Goal: Transaction & Acquisition: Purchase product/service

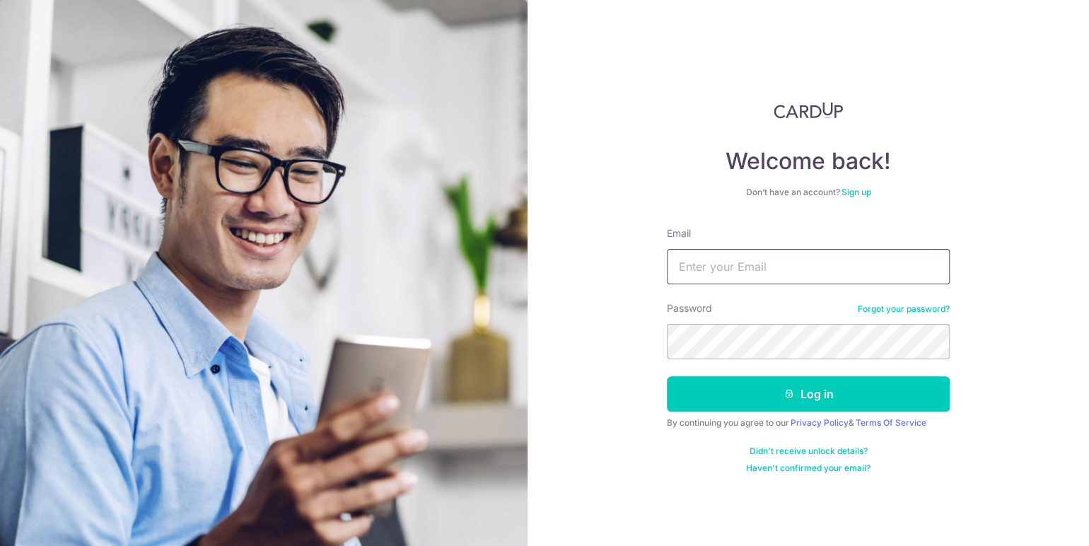
click at [727, 263] on input "Email" at bounding box center [808, 266] width 283 height 35
type input "[EMAIL_ADDRESS][PERSON_NAME][DOMAIN_NAME]"
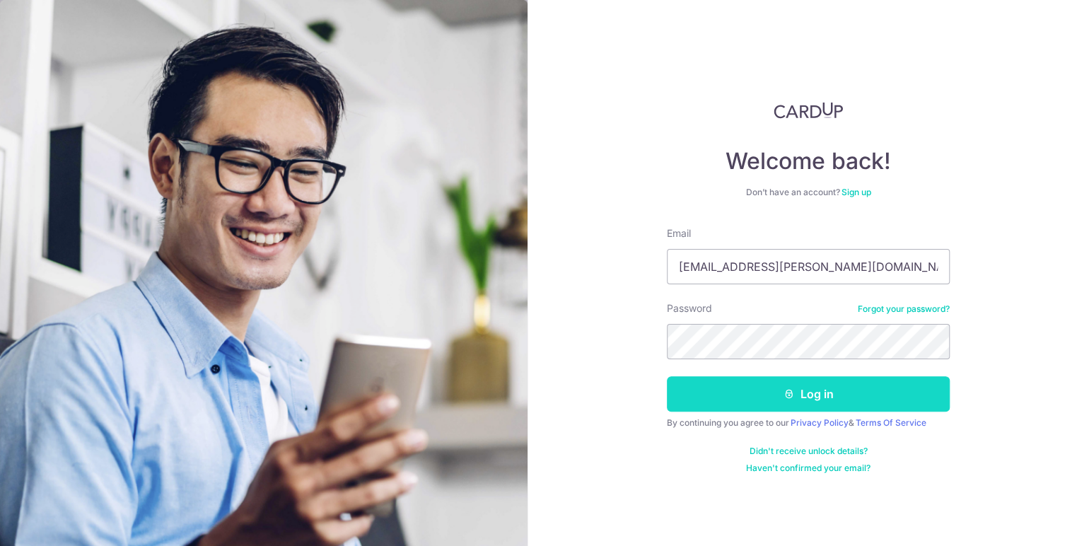
click at [831, 382] on button "Log in" at bounding box center [808, 393] width 283 height 35
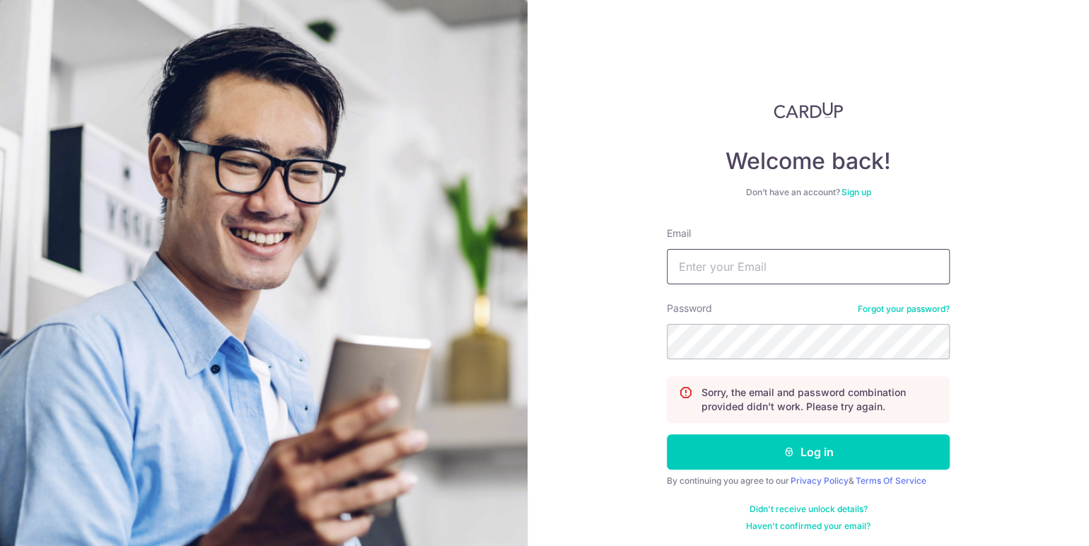
click at [783, 272] on input "Email" at bounding box center [808, 266] width 283 height 35
type input "[EMAIL_ADDRESS][PERSON_NAME][DOMAIN_NAME]"
click at [667, 434] on button "Log in" at bounding box center [808, 451] width 283 height 35
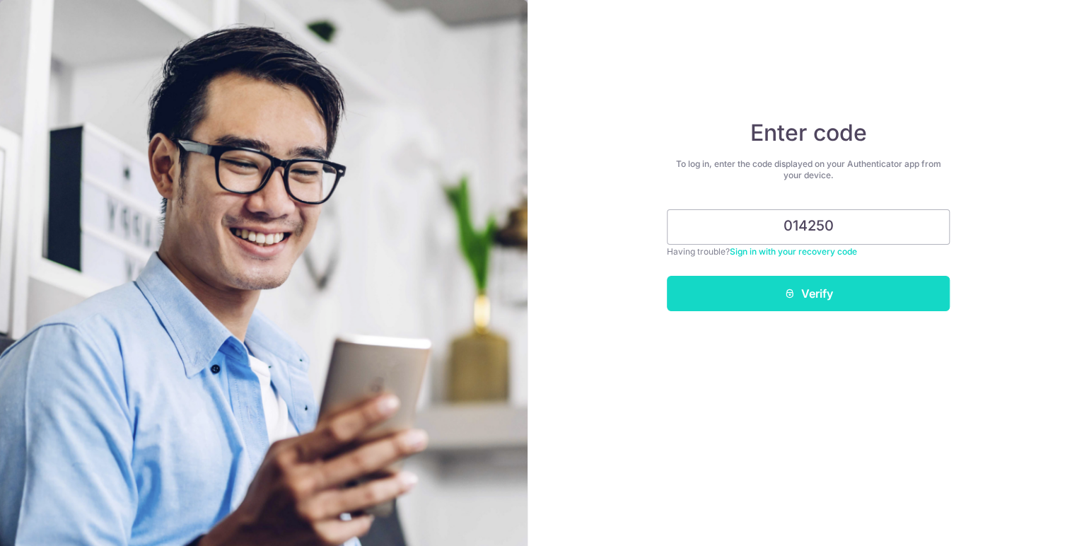
type input "014250"
click at [843, 289] on button "Verify" at bounding box center [808, 293] width 283 height 35
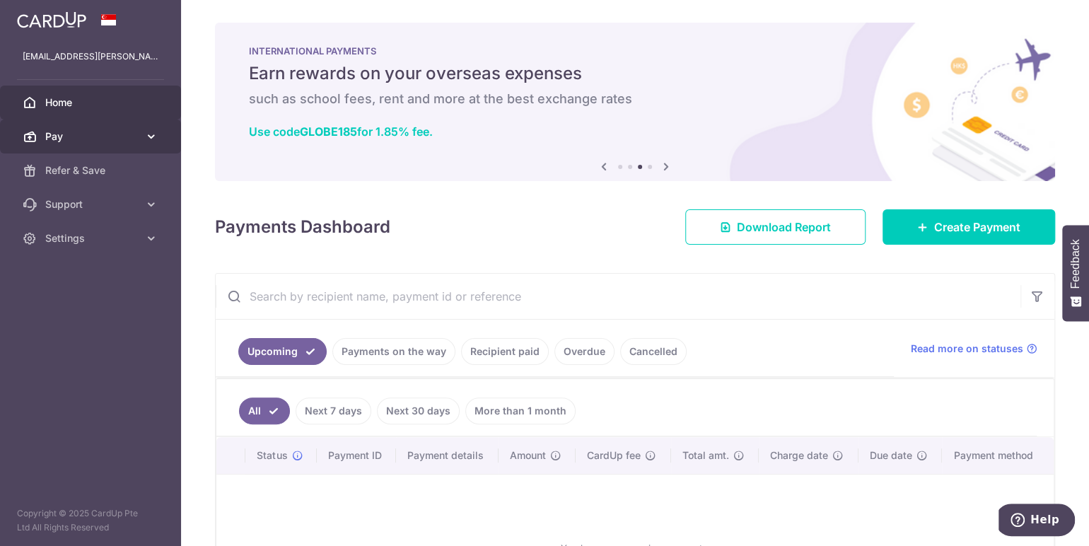
click at [156, 135] on icon at bounding box center [151, 136] width 14 height 14
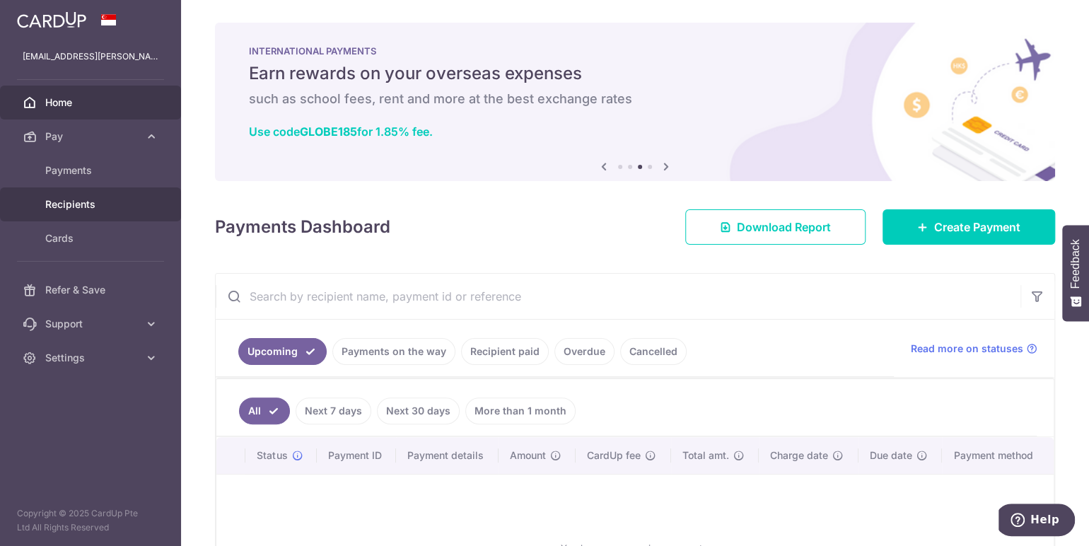
click at [95, 204] on span "Recipients" at bounding box center [91, 204] width 93 height 14
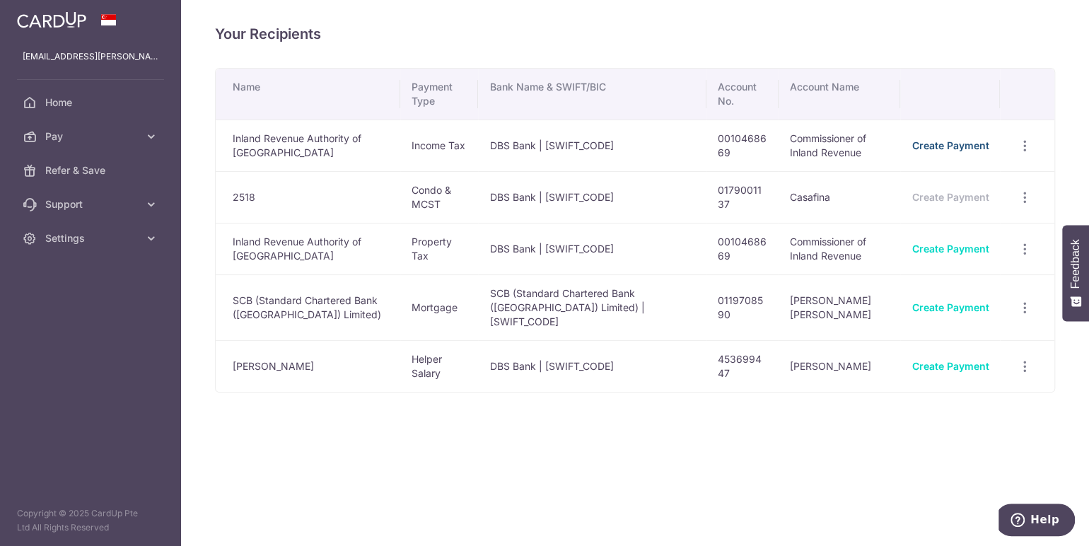
click at [978, 148] on link "Create Payment" at bounding box center [949, 145] width 77 height 12
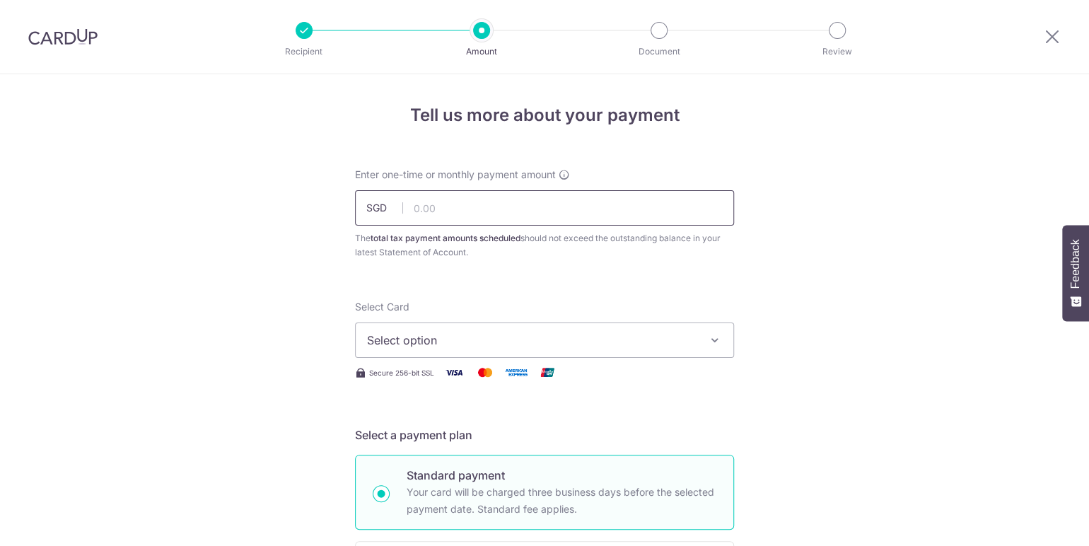
click at [579, 209] on input "text" at bounding box center [544, 207] width 379 height 35
type input "8,833.42"
click at [404, 334] on span "Select option" at bounding box center [531, 340] width 329 height 17
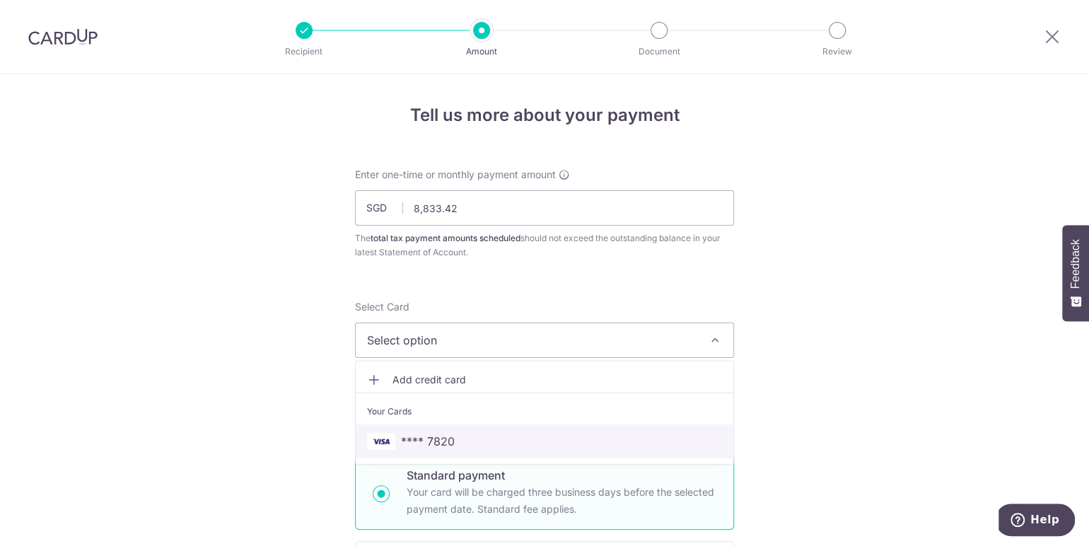
drag, startPoint x: 440, startPoint y: 430, endPoint x: 448, endPoint y: 417, distance: 15.3
click at [440, 430] on link "**** 7820" at bounding box center [544, 441] width 377 height 34
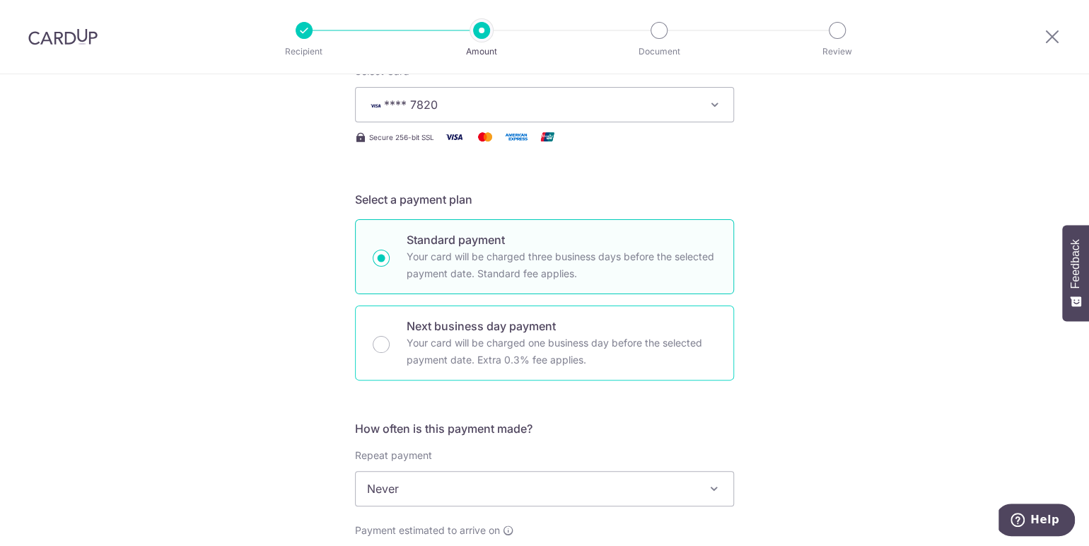
scroll to position [471, 0]
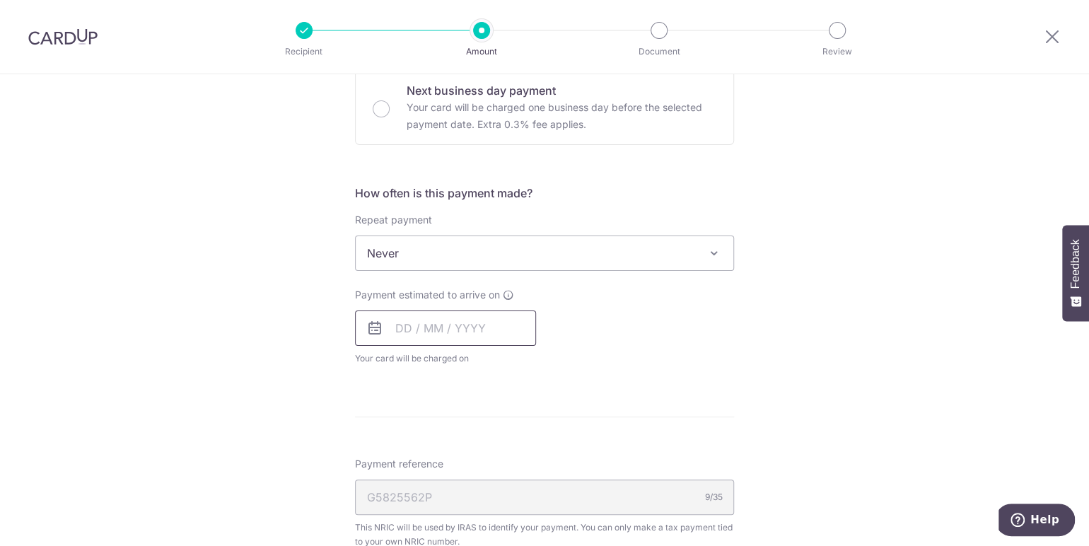
click at [454, 321] on input "text" at bounding box center [445, 327] width 181 height 35
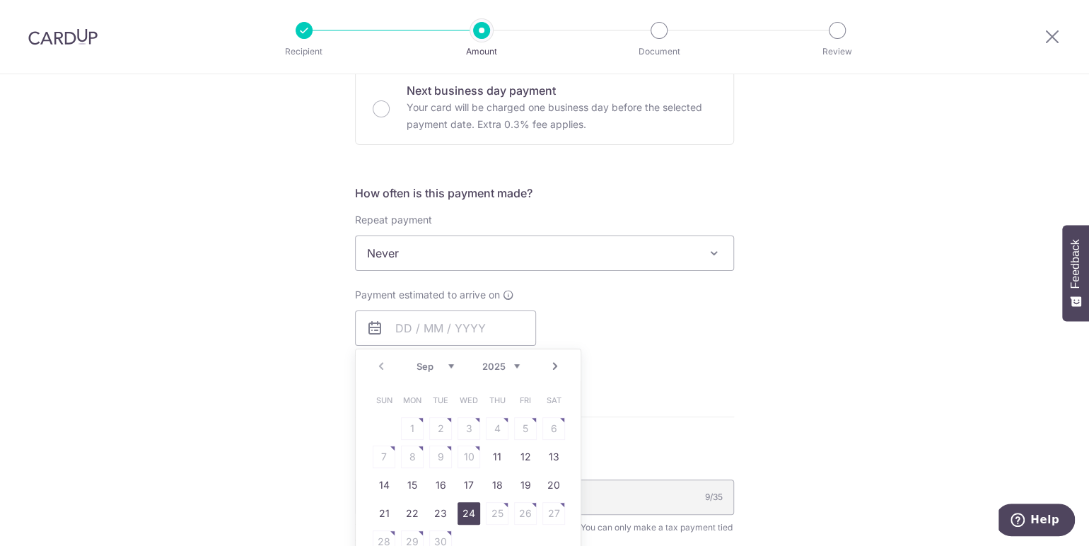
click at [473, 512] on link "24" at bounding box center [468, 513] width 23 height 23
type input "24/09/2025"
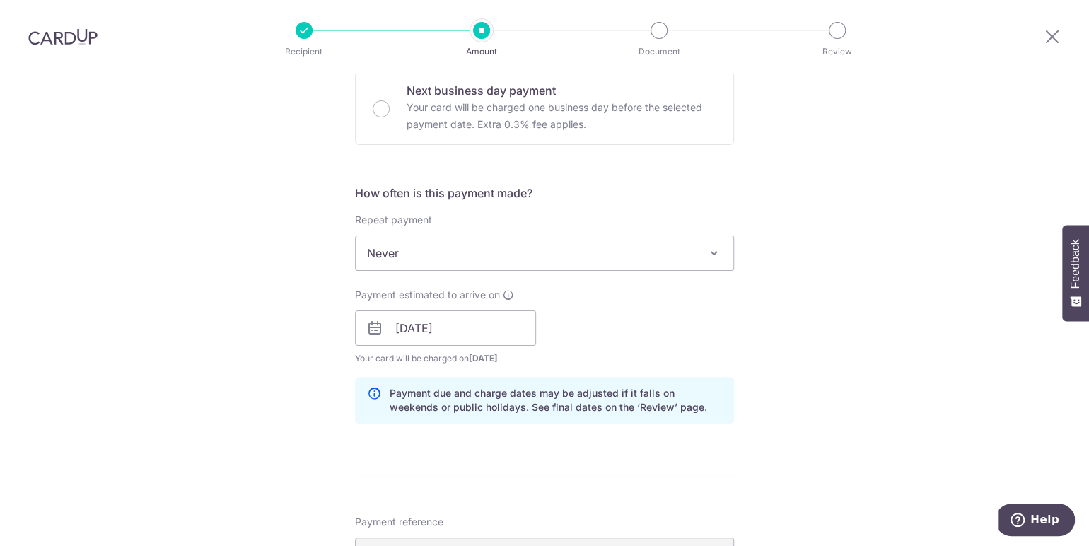
scroll to position [707, 0]
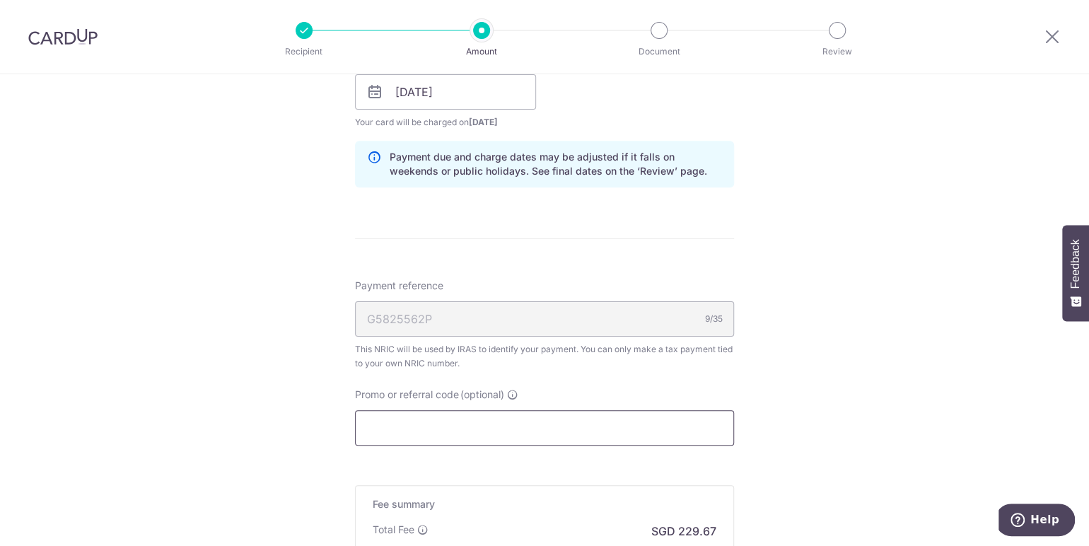
click at [496, 423] on input "Promo or referral code (optional)" at bounding box center [544, 427] width 379 height 35
click at [575, 433] on input "Promo or referral code (optional)" at bounding box center [544, 427] width 379 height 35
paste input "ASHREF17"
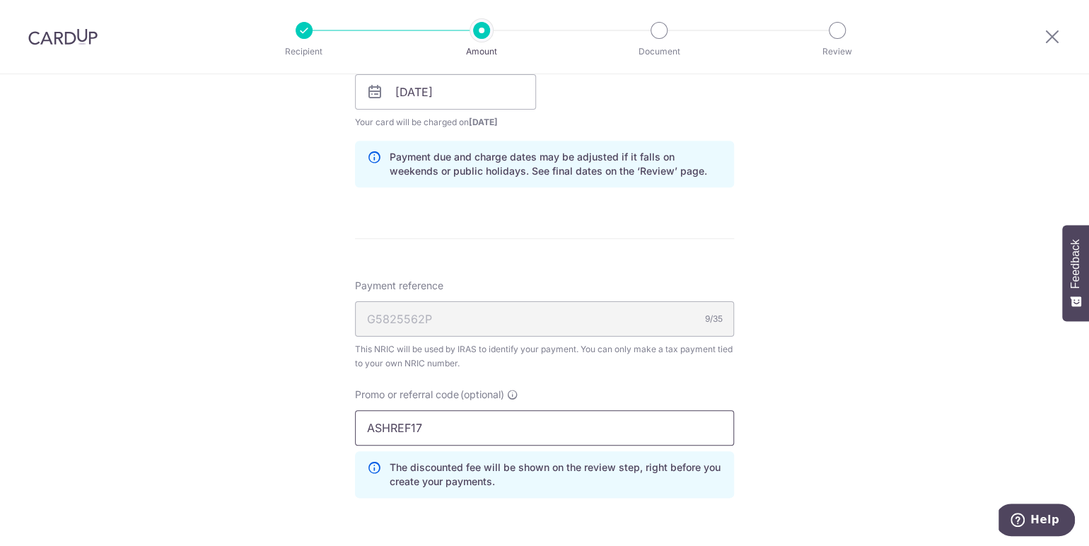
type input "ASHREF17"
click at [814, 393] on div "Tell us more about your payment Enter one-time or monthly payment amount SGD 8,…" at bounding box center [544, 84] width 1089 height 1434
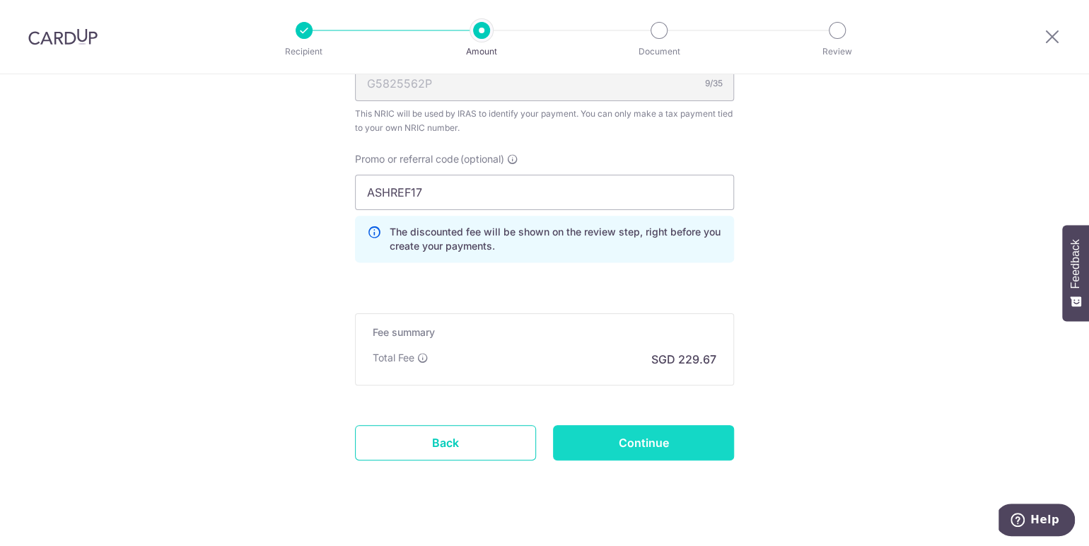
click at [697, 442] on input "Continue" at bounding box center [643, 442] width 181 height 35
type input "Create Schedule"
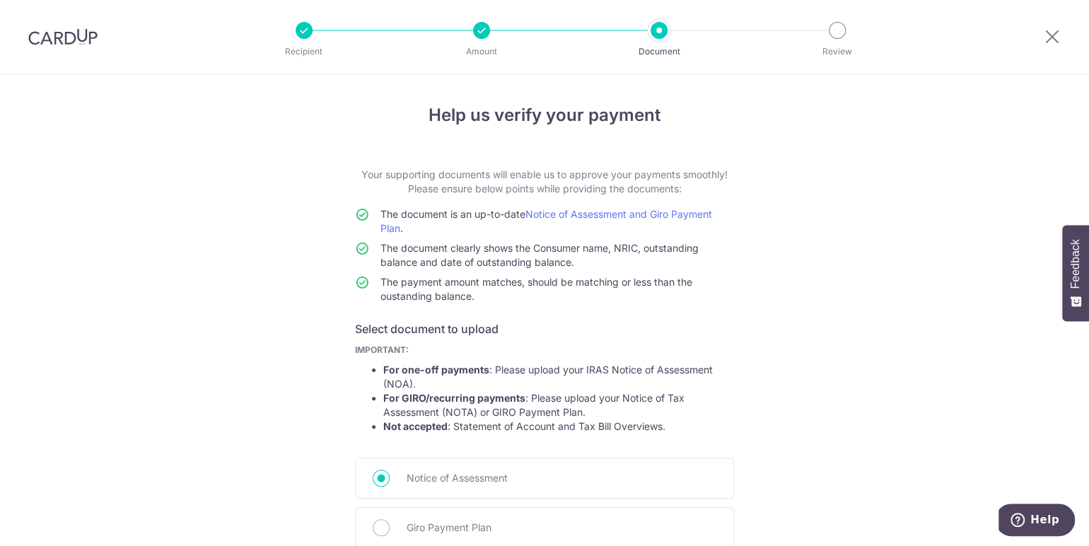
scroll to position [174, 0]
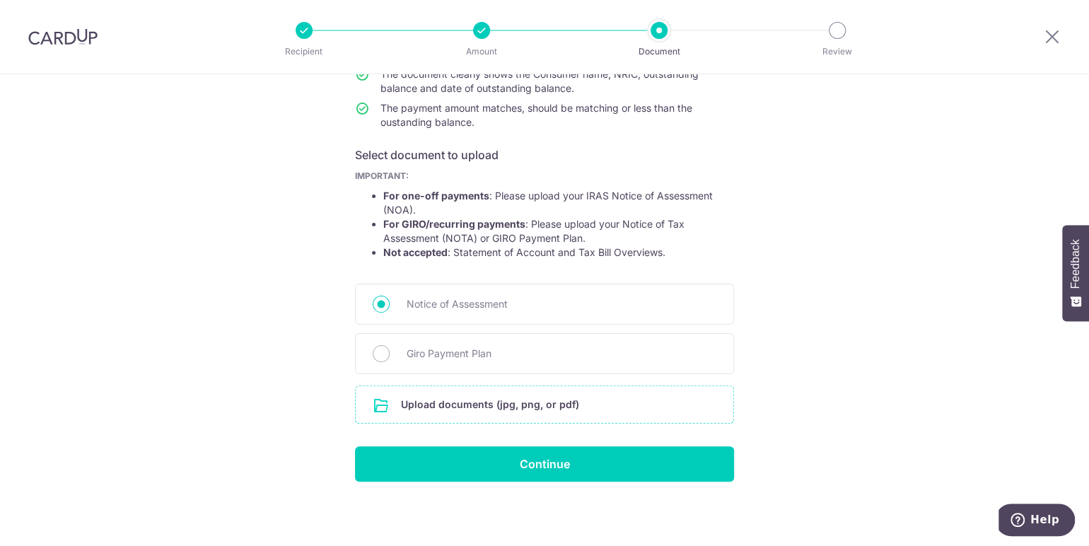
click at [598, 401] on input "file" at bounding box center [544, 404] width 377 height 37
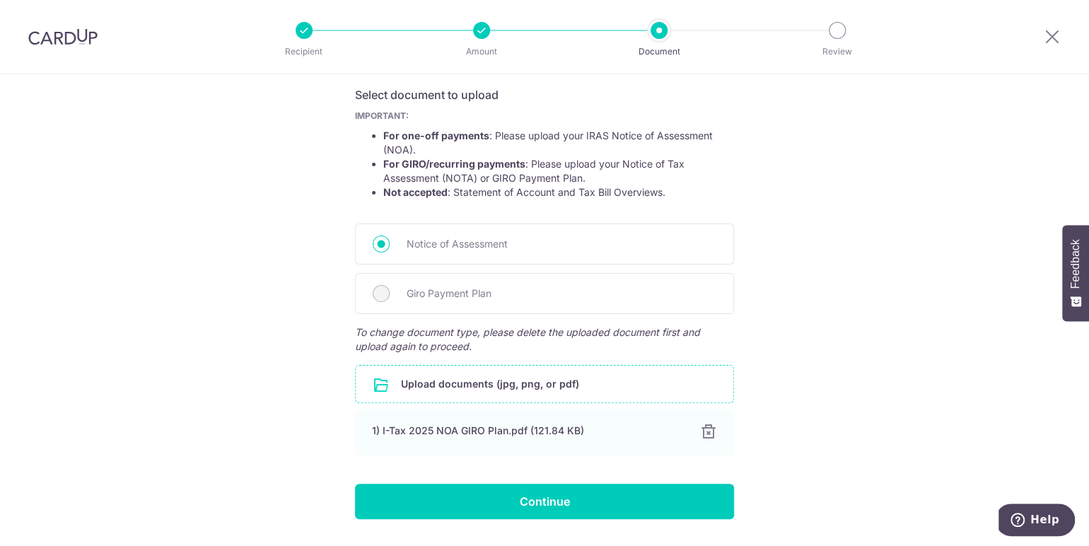
scroll to position [271, 0]
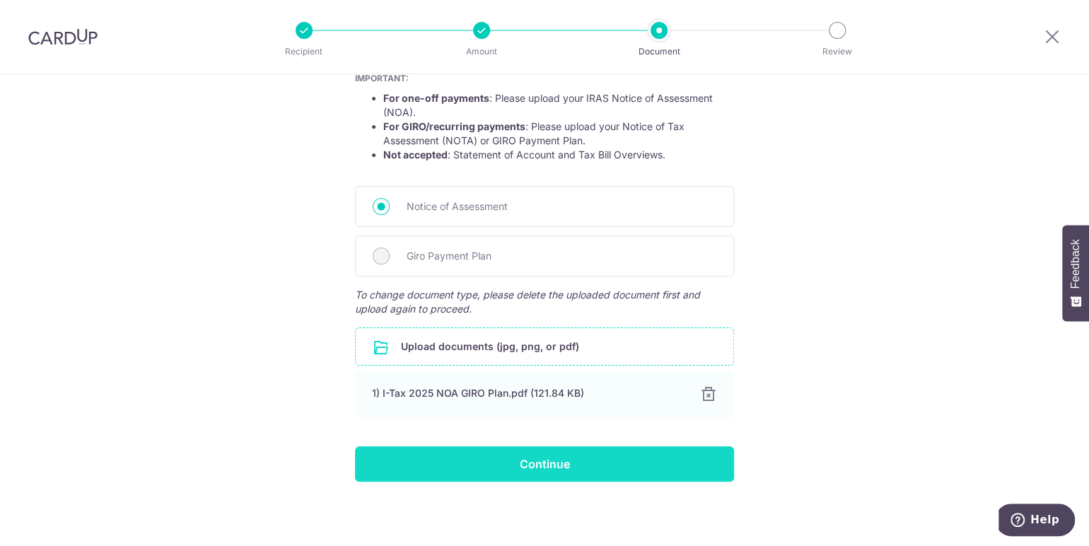
click at [655, 464] on input "Continue" at bounding box center [544, 463] width 379 height 35
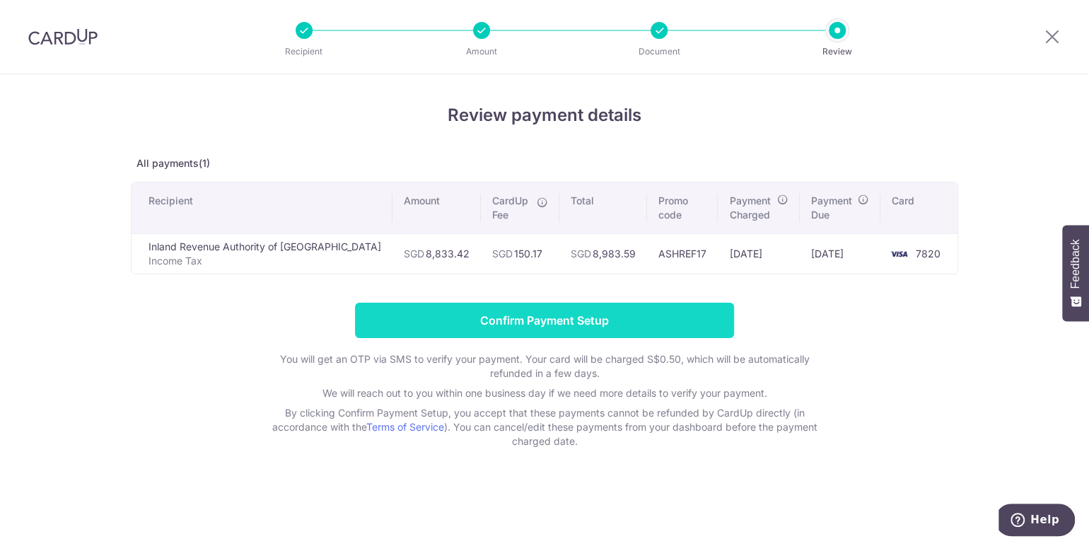
click at [556, 327] on input "Confirm Payment Setup" at bounding box center [544, 320] width 379 height 35
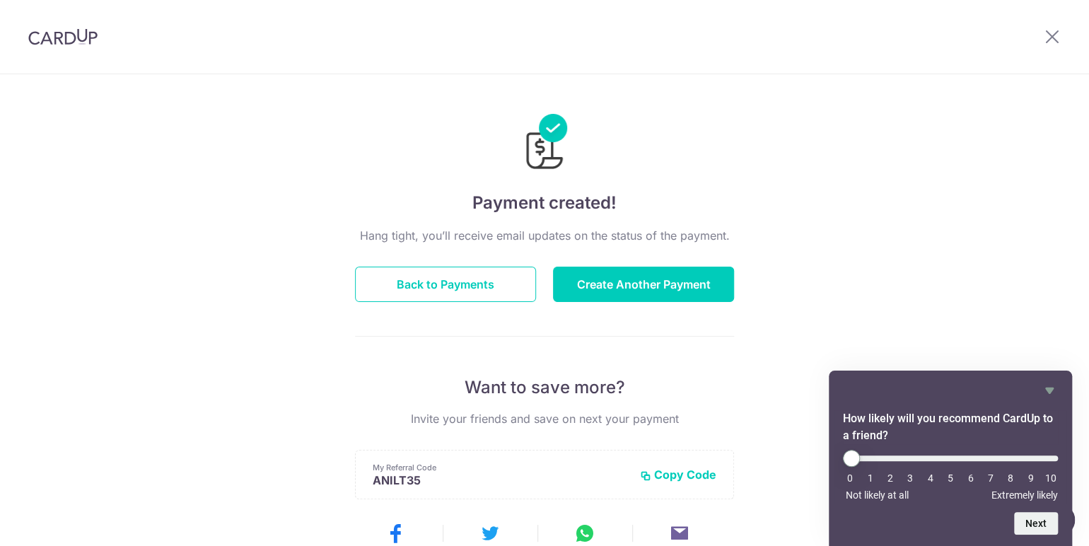
click at [798, 218] on div "Payment created! Hang tight, you’ll receive email updates on the status of the …" at bounding box center [544, 451] width 1089 height 755
click at [1055, 35] on icon at bounding box center [1051, 37] width 17 height 18
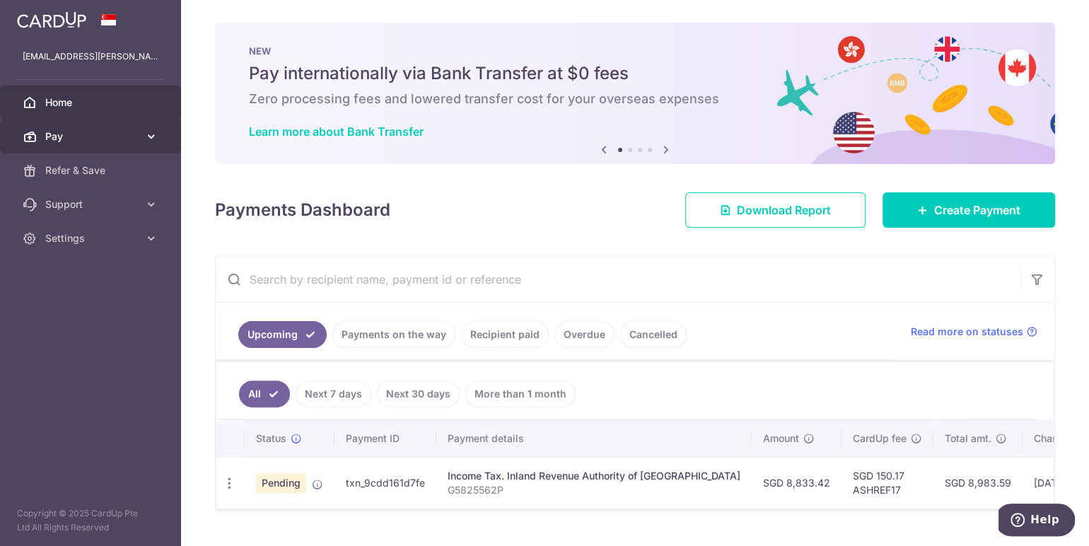
click at [131, 136] on span "Pay" at bounding box center [91, 136] width 93 height 14
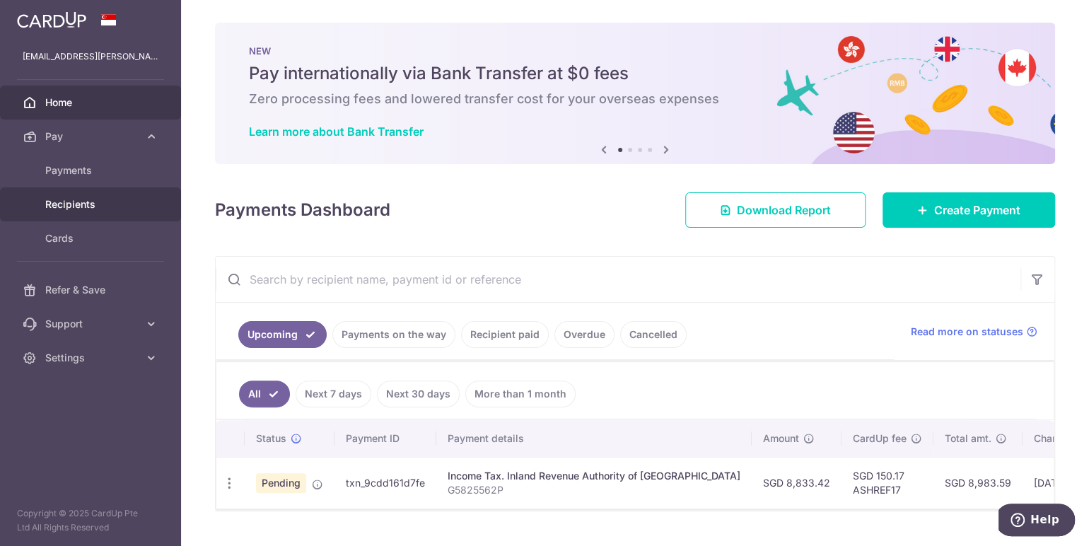
click at [97, 199] on span "Recipients" at bounding box center [91, 204] width 93 height 14
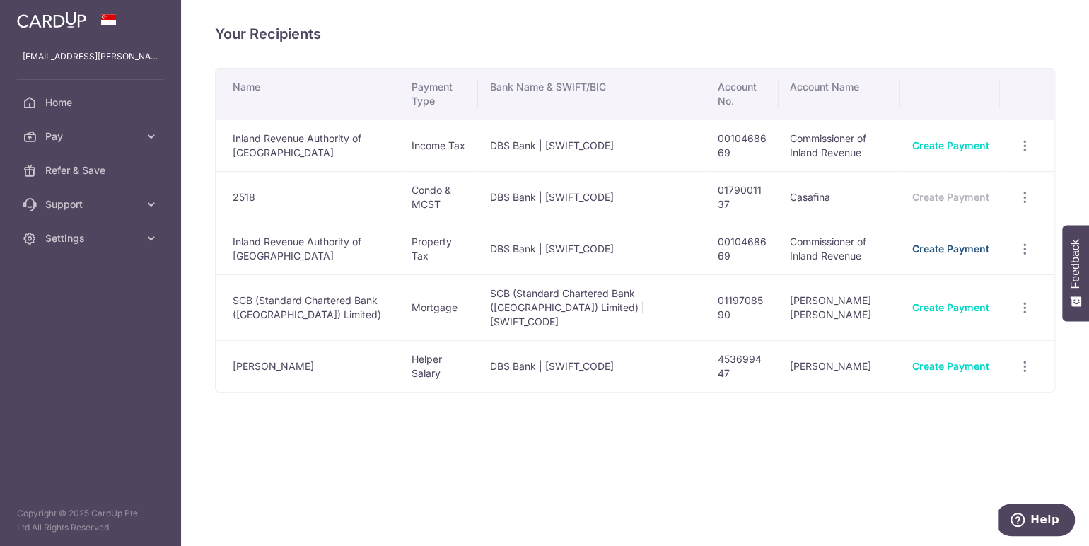
click at [966, 248] on link "Create Payment" at bounding box center [949, 248] width 77 height 12
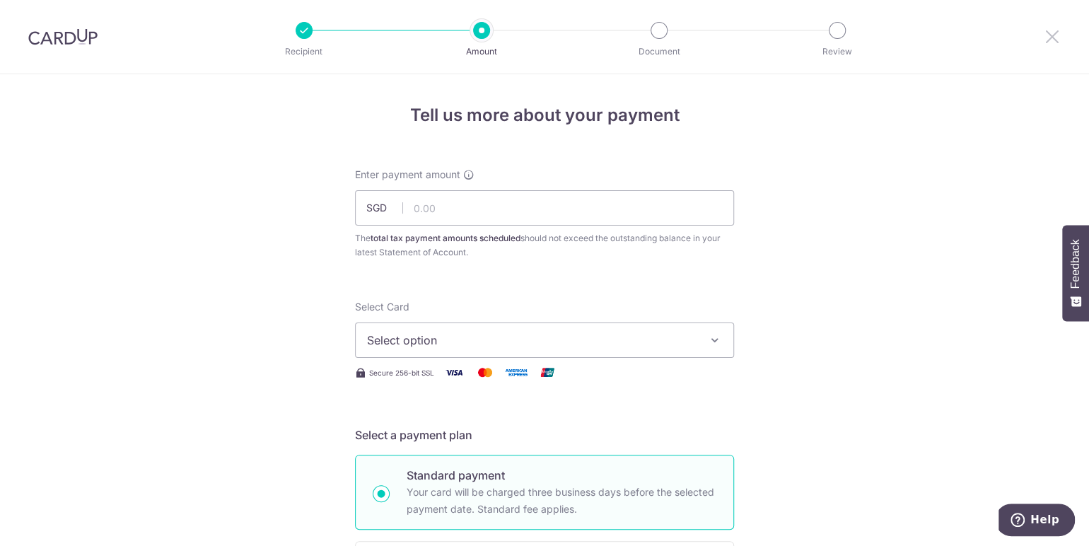
click at [1051, 30] on icon at bounding box center [1051, 37] width 17 height 18
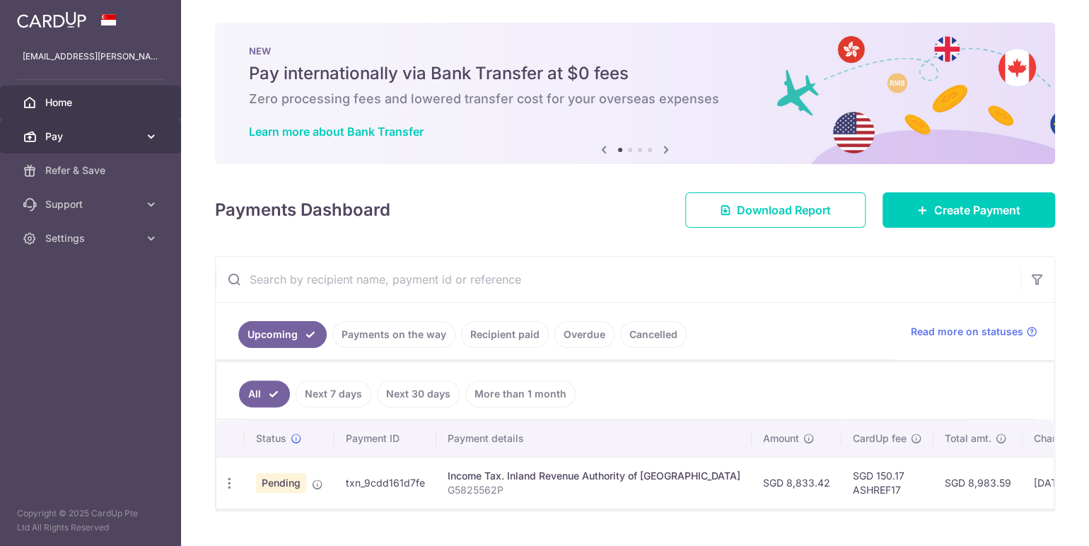
click at [81, 141] on span "Pay" at bounding box center [91, 136] width 93 height 14
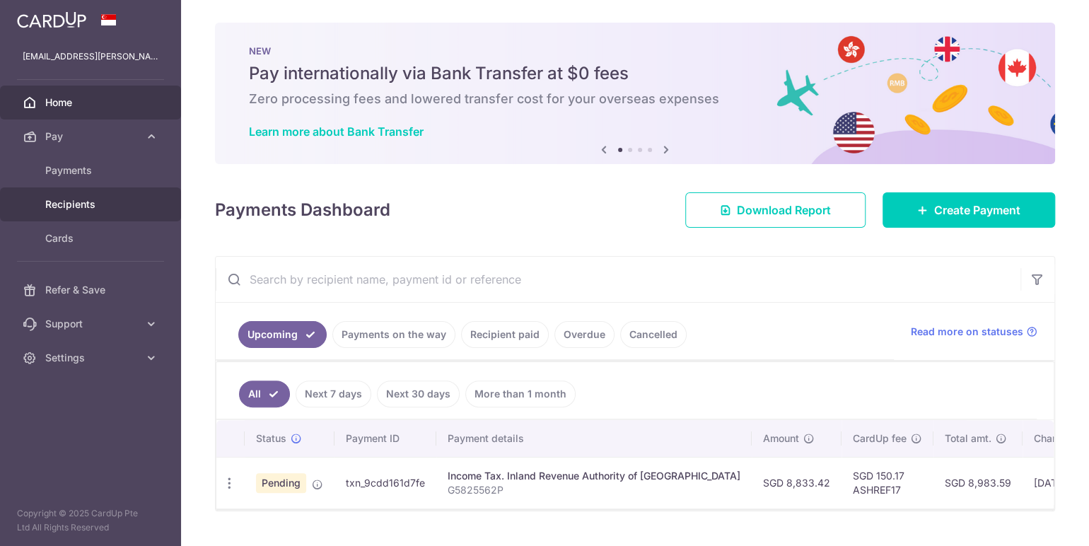
click at [86, 201] on span "Recipients" at bounding box center [91, 204] width 93 height 14
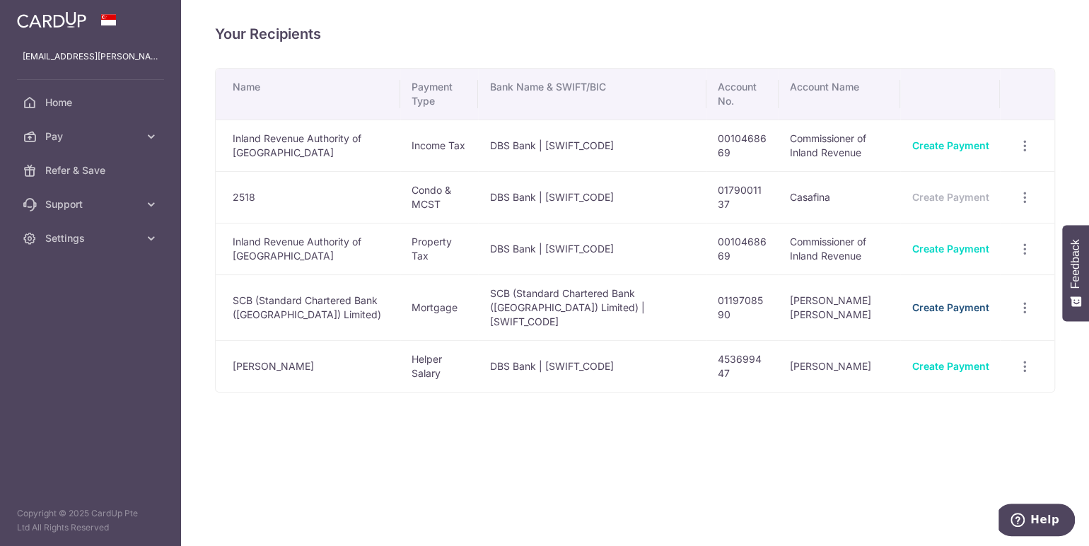
click at [973, 305] on link "Create Payment" at bounding box center [949, 307] width 77 height 12
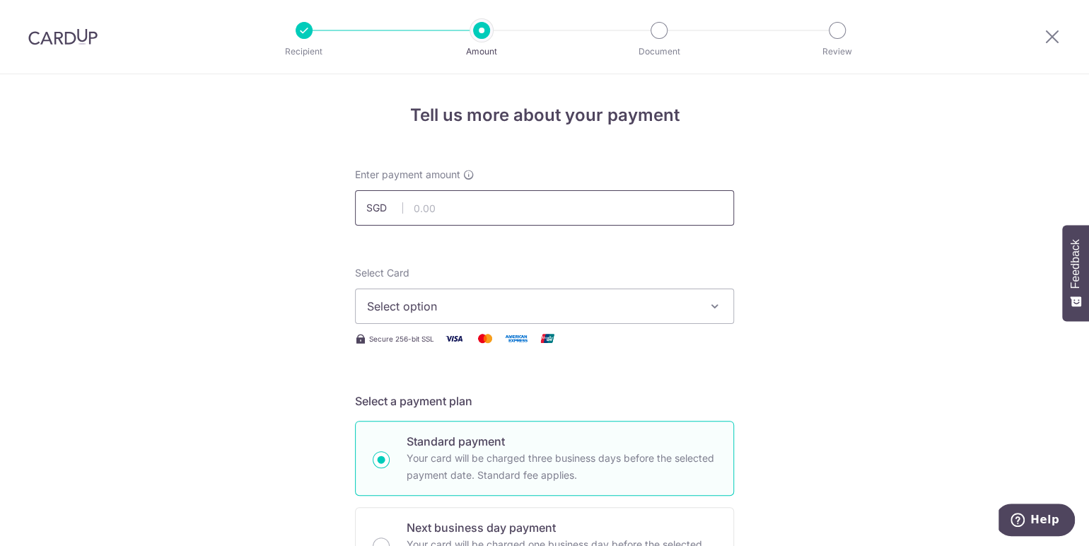
click at [614, 219] on input "text" at bounding box center [544, 207] width 379 height 35
type input "5,598.82"
click at [538, 311] on span "Select option" at bounding box center [531, 306] width 329 height 17
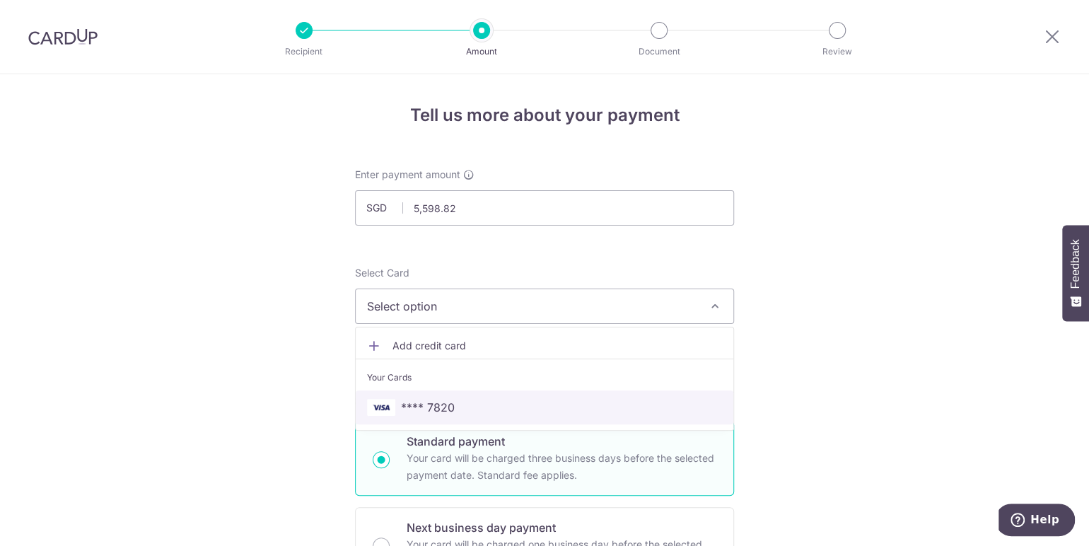
drag, startPoint x: 515, startPoint y: 396, endPoint x: 538, endPoint y: 382, distance: 26.7
click at [515, 396] on link "**** 7820" at bounding box center [544, 407] width 377 height 34
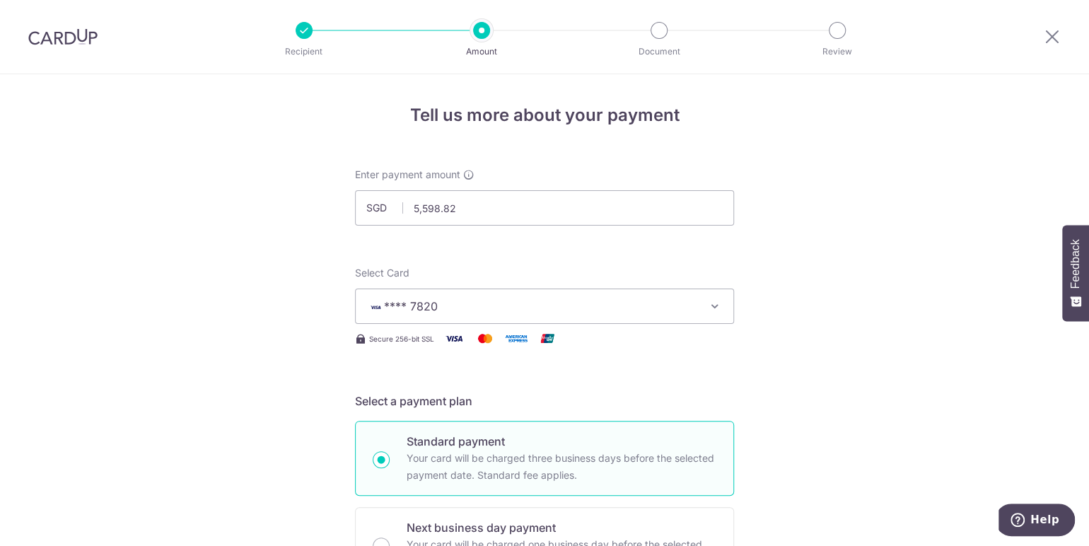
scroll to position [235, 0]
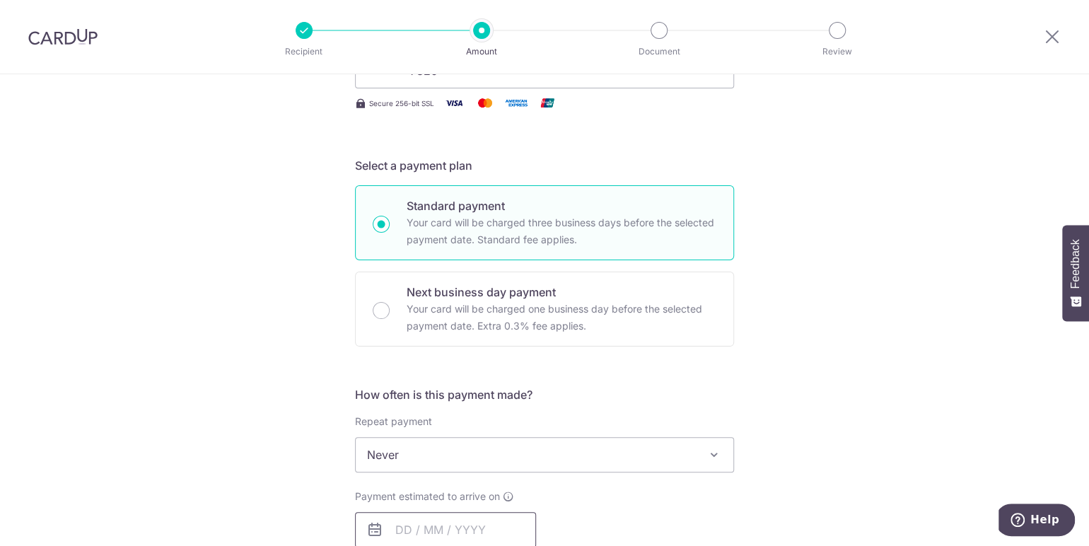
click at [488, 523] on input "text" at bounding box center [445, 529] width 181 height 35
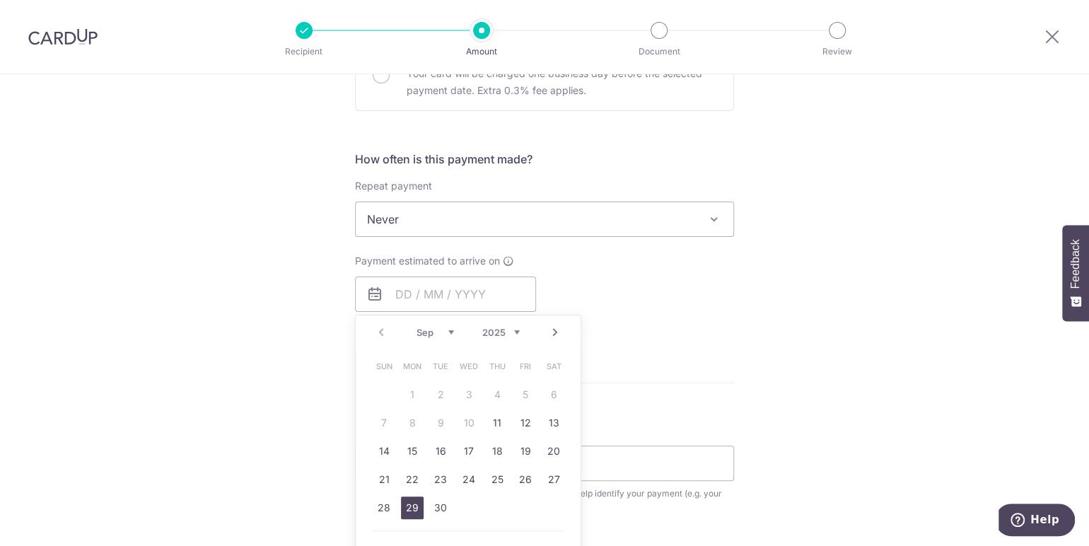
drag, startPoint x: 416, startPoint y: 508, endPoint x: 649, endPoint y: 383, distance: 264.4
click at [416, 508] on link "29" at bounding box center [412, 507] width 23 height 23
type input "[DATE]"
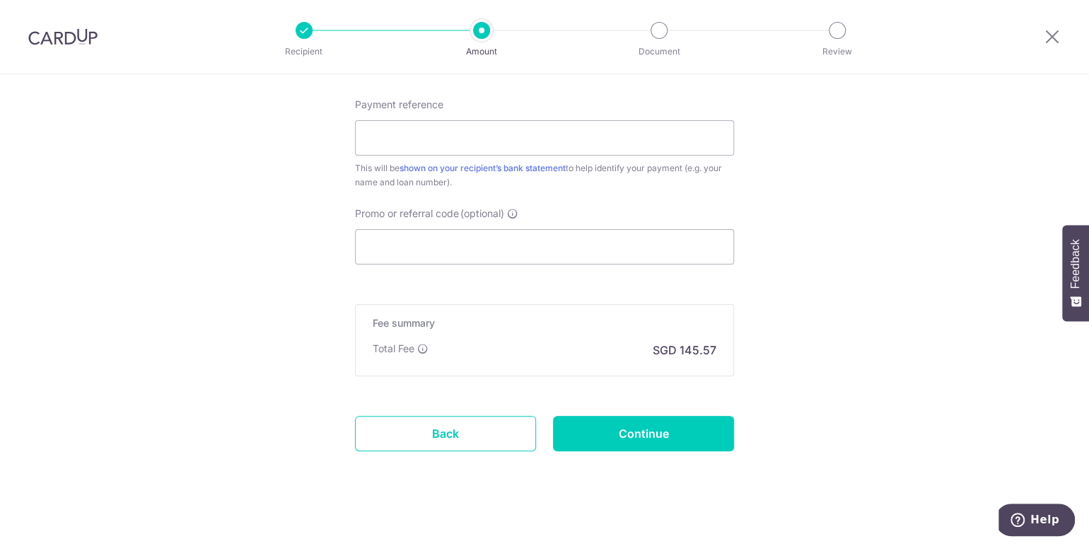
scroll to position [862, 0]
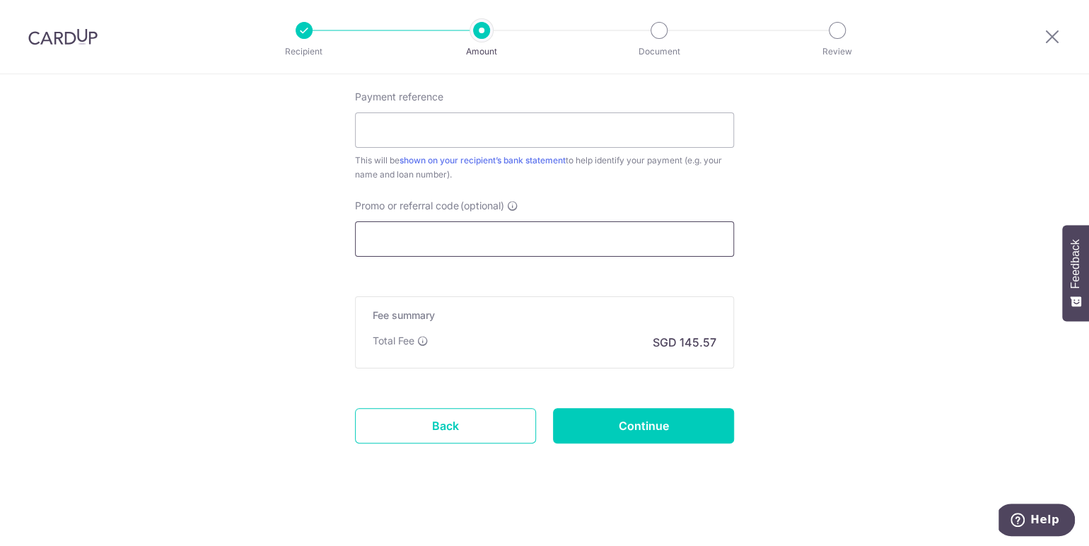
click at [574, 242] on input "Promo or referral code (optional)" at bounding box center [544, 238] width 379 height 35
paste input "5,598.82"
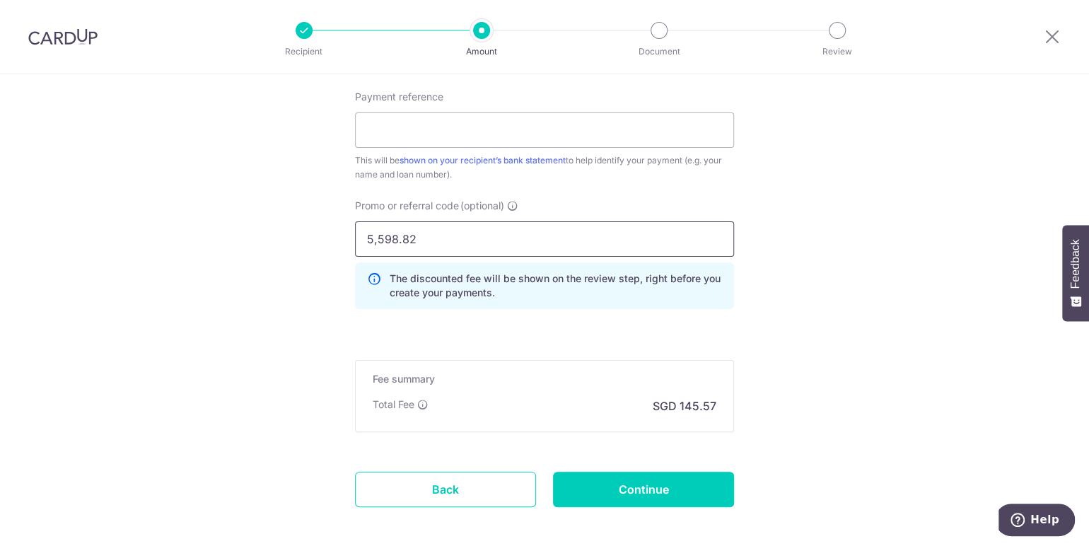
drag, startPoint x: 451, startPoint y: 242, endPoint x: 331, endPoint y: 253, distance: 120.6
paste input "ASHREF17"
type input "ASHREF17"
click at [631, 487] on input "Continue" at bounding box center [643, 489] width 181 height 35
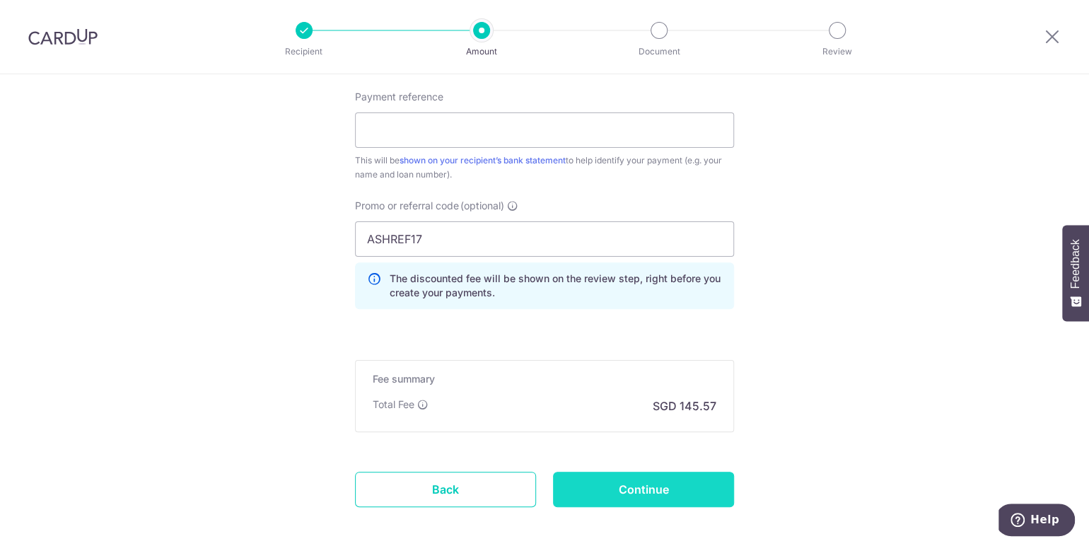
type input "Create Schedule"
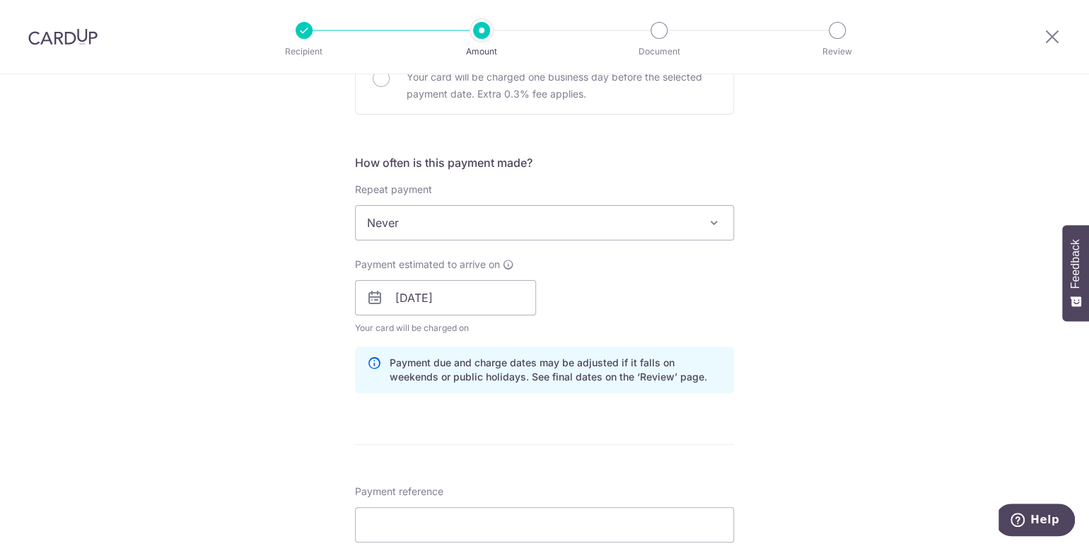
scroll to position [703, 0]
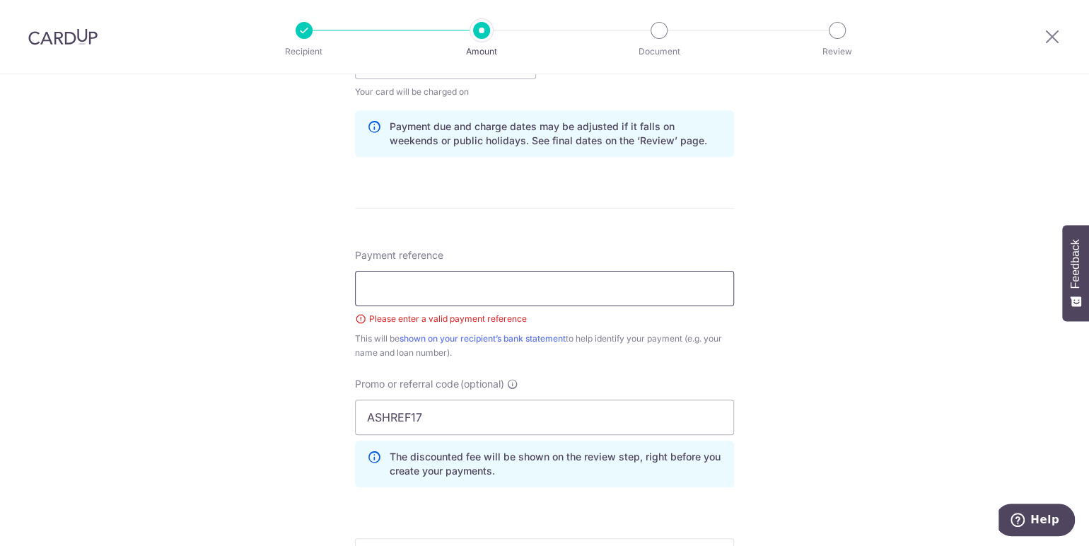
click at [532, 295] on input "Payment reference" at bounding box center [544, 288] width 379 height 35
type input "G5825562"
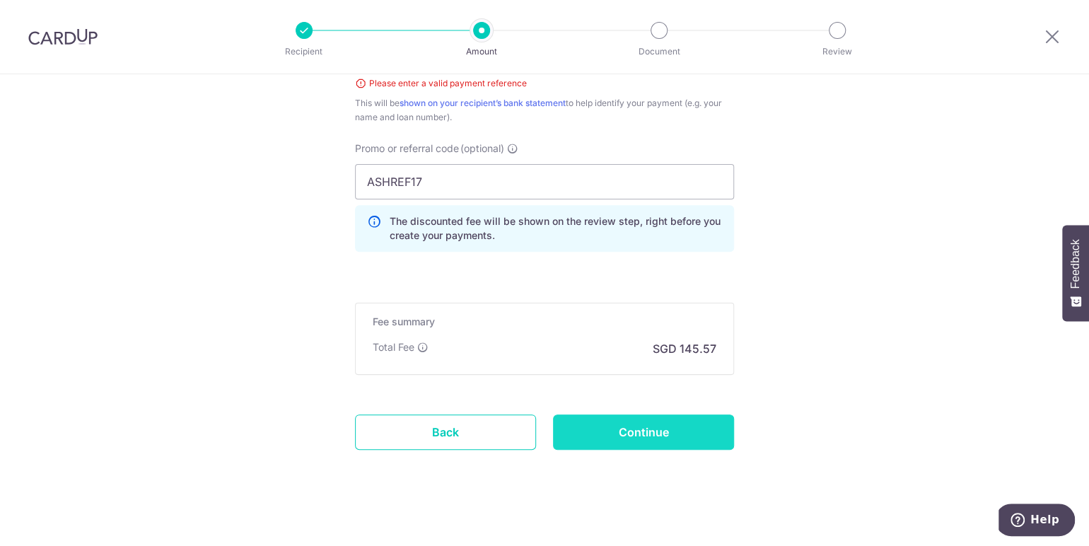
click at [681, 418] on input "Continue" at bounding box center [643, 431] width 181 height 35
type input "Create Schedule"
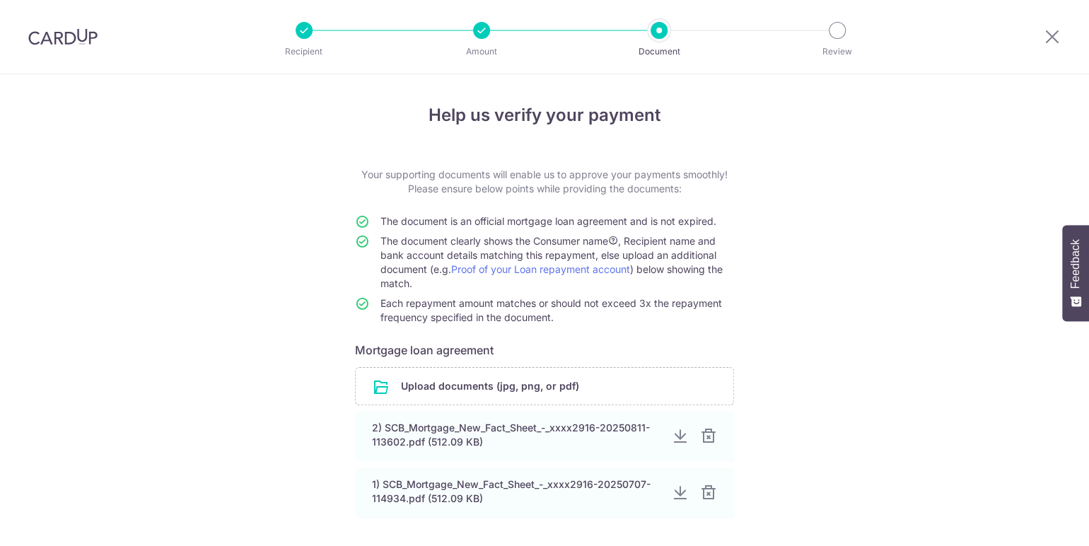
scroll to position [121, 0]
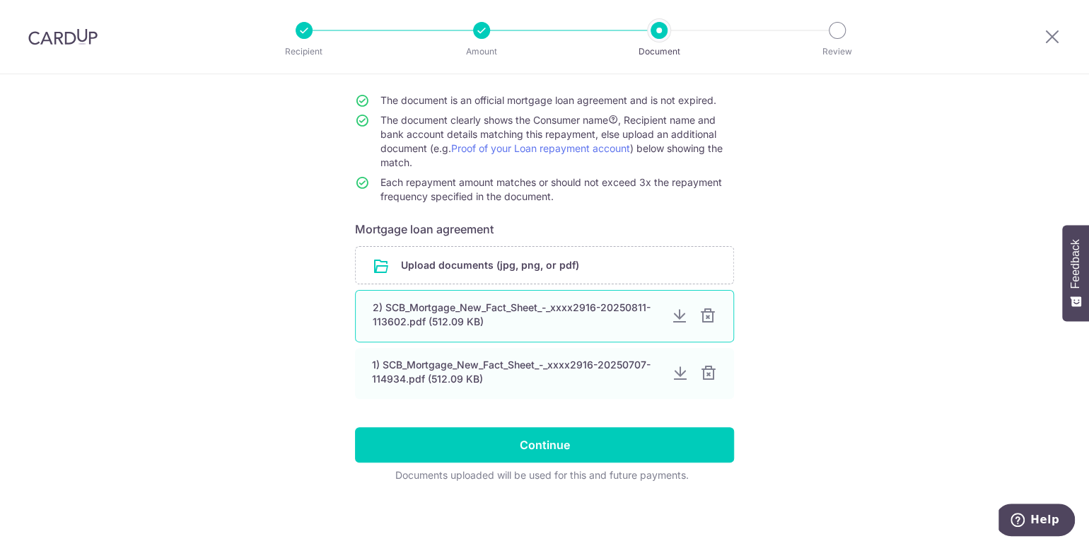
click at [703, 314] on div at bounding box center [707, 316] width 17 height 17
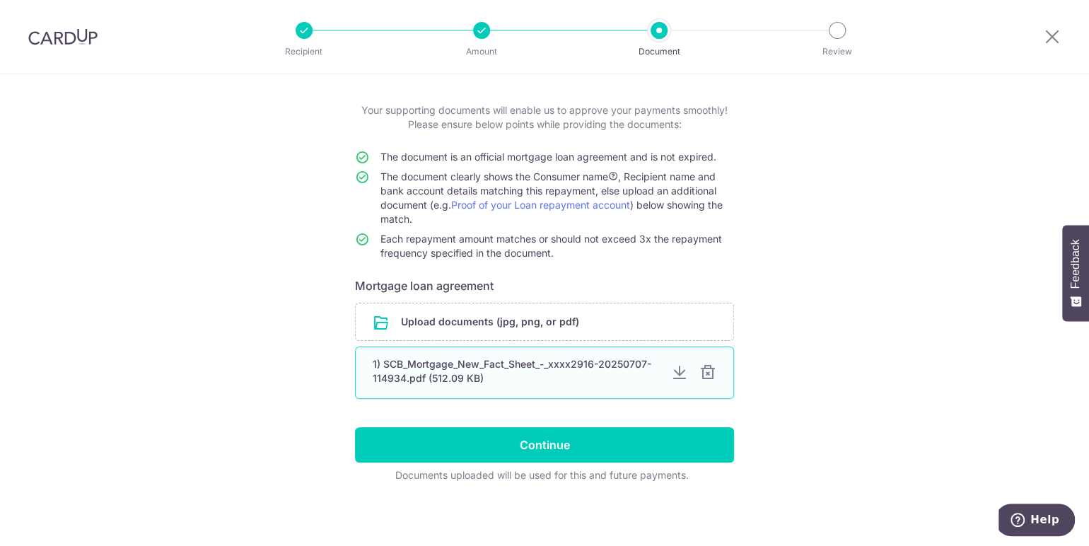
scroll to position [66, 0]
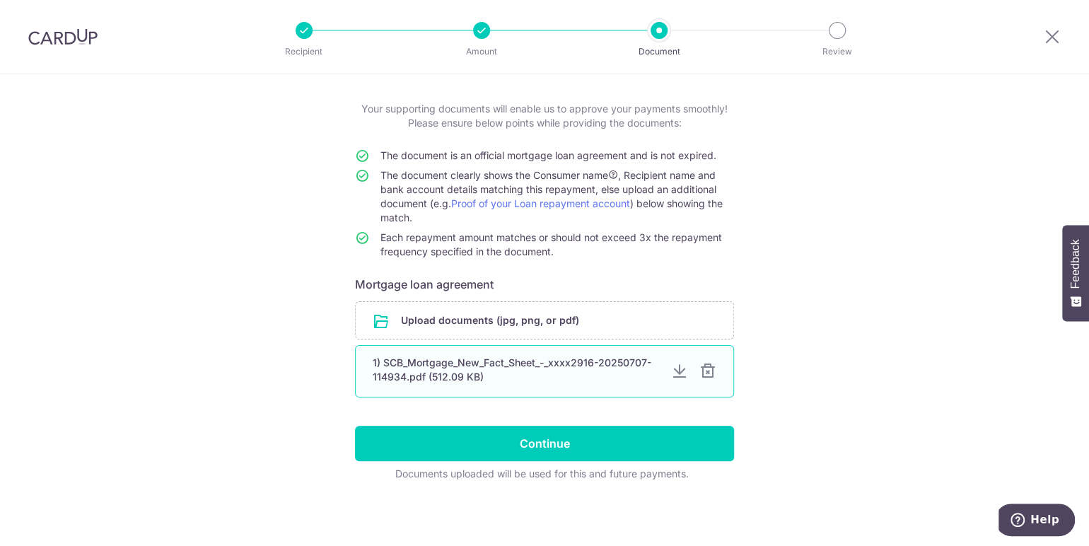
click at [706, 372] on div at bounding box center [707, 371] width 17 height 17
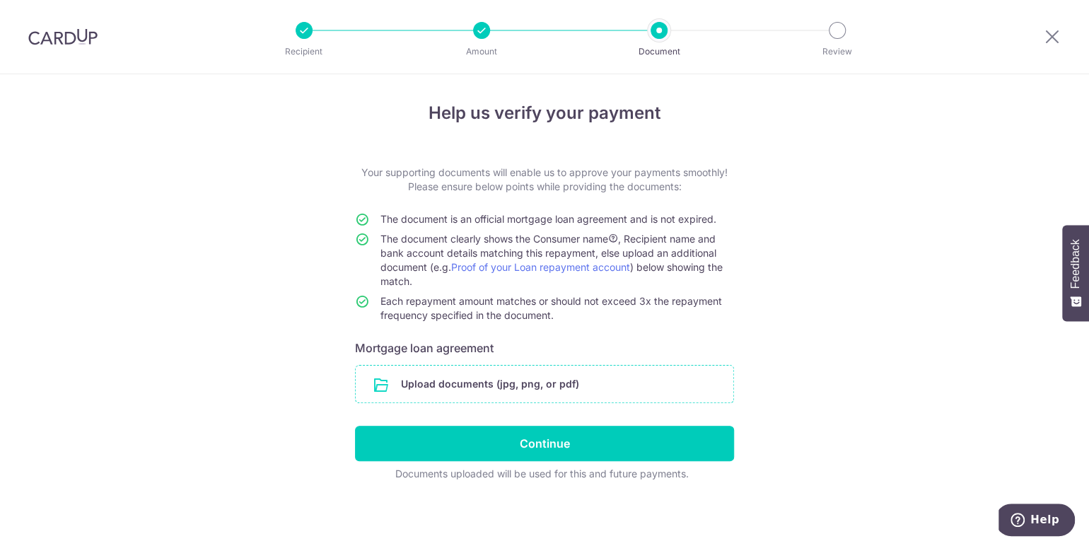
click at [566, 377] on input "file" at bounding box center [544, 383] width 377 height 37
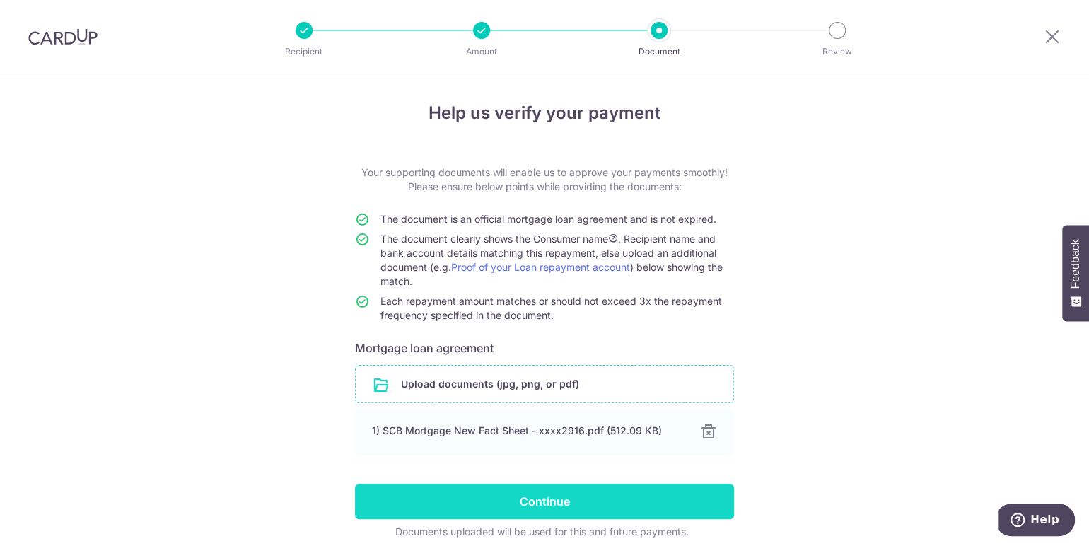
click at [566, 501] on input "Continue" at bounding box center [544, 501] width 379 height 35
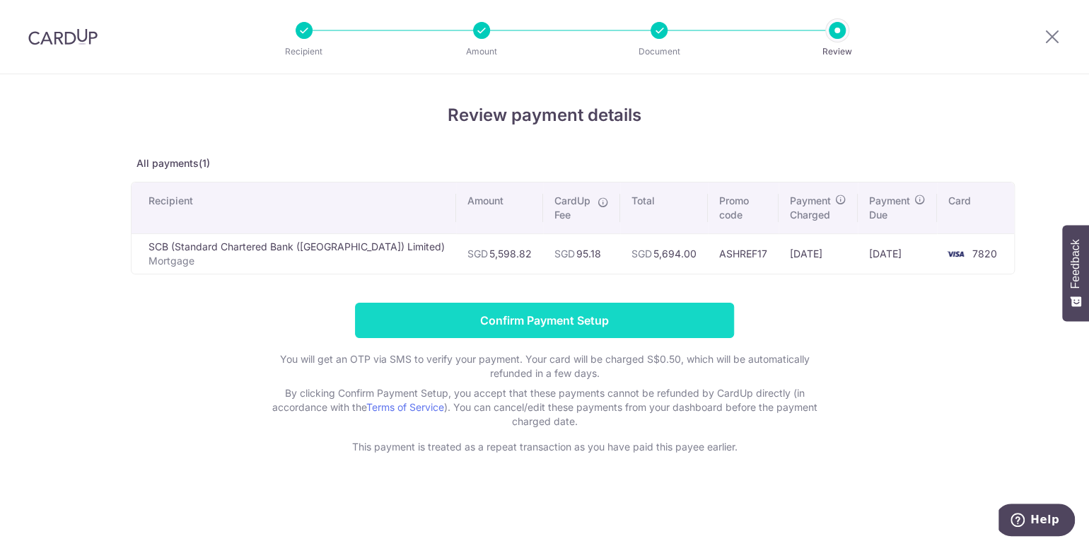
click at [684, 318] on input "Confirm Payment Setup" at bounding box center [544, 320] width 379 height 35
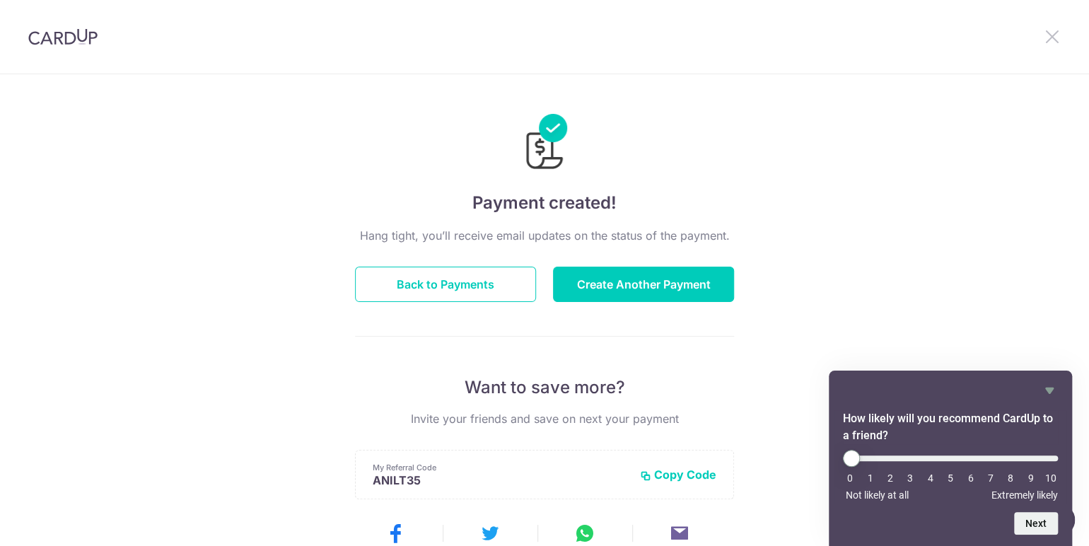
click at [1050, 40] on icon at bounding box center [1051, 37] width 17 height 18
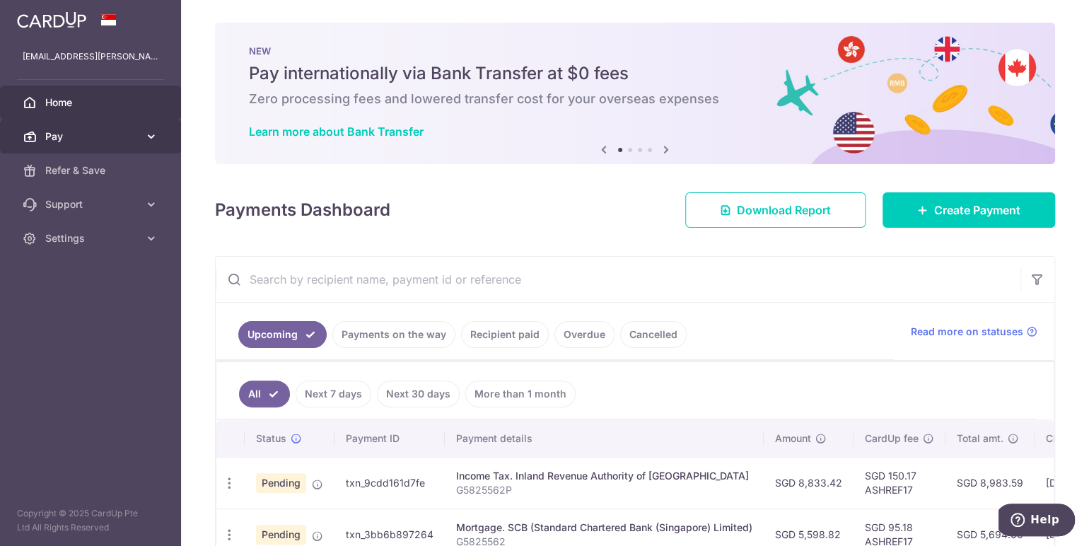
click at [83, 146] on link "Pay" at bounding box center [90, 136] width 181 height 34
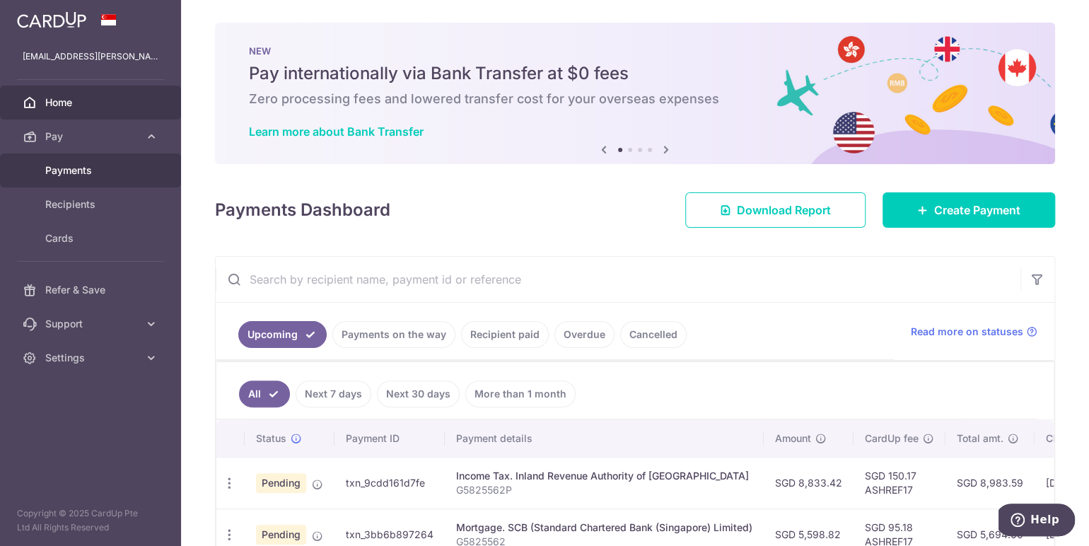
click at [103, 171] on span "Payments" at bounding box center [91, 170] width 93 height 14
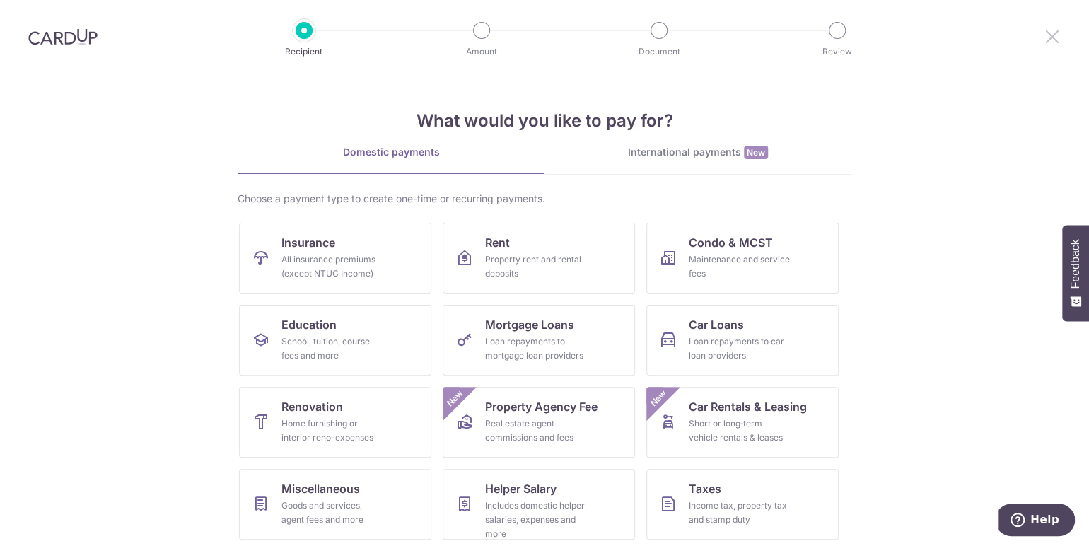
click at [1052, 40] on icon at bounding box center [1051, 37] width 17 height 18
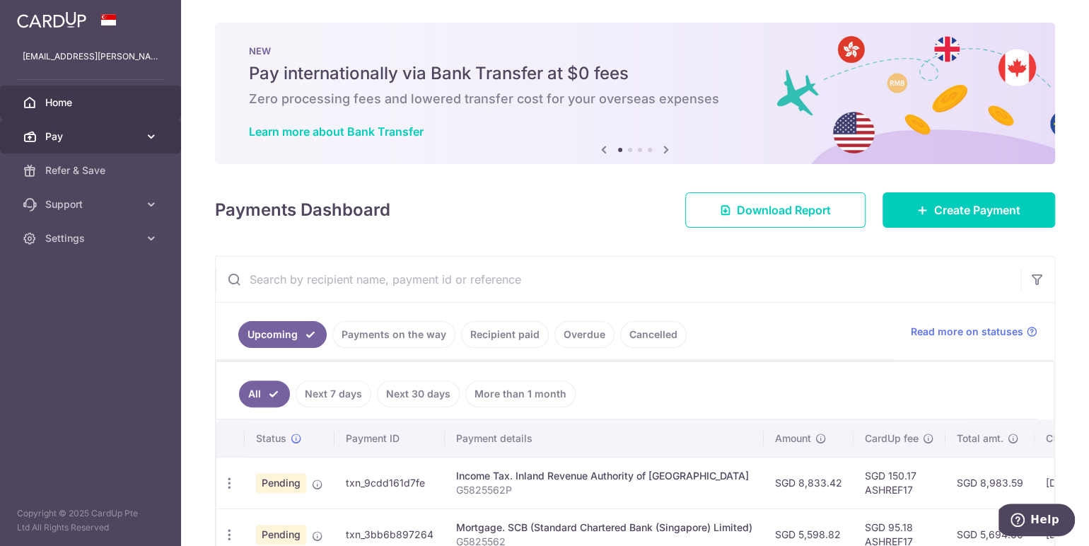
click at [88, 143] on span "Pay" at bounding box center [91, 136] width 93 height 14
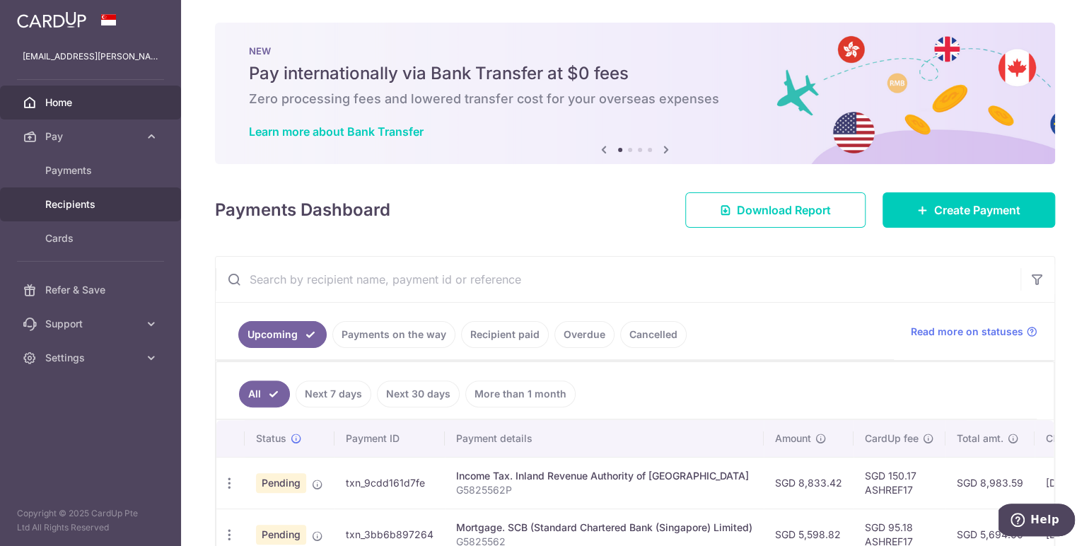
click at [93, 194] on link "Recipients" at bounding box center [90, 204] width 181 height 34
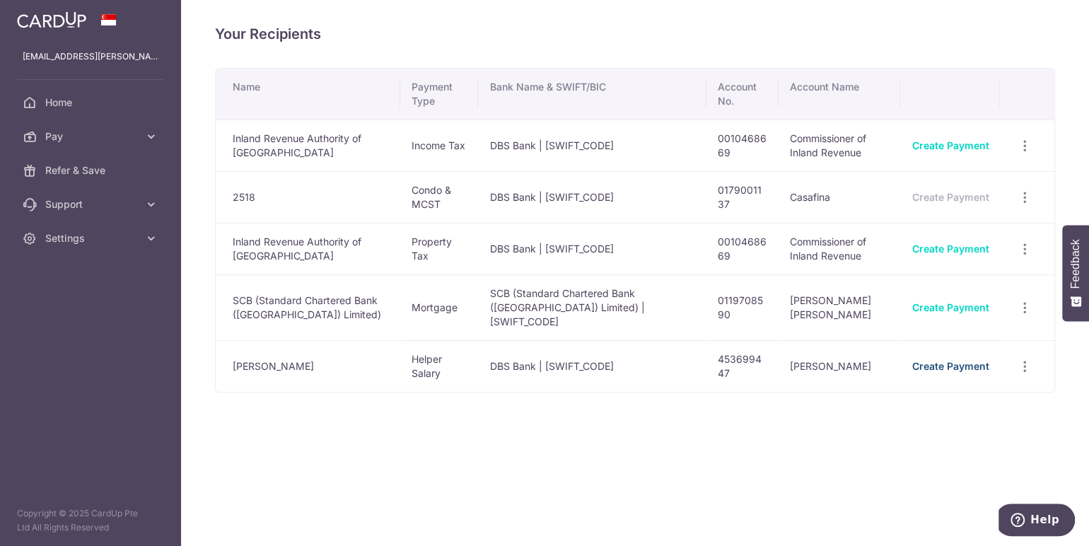
click at [932, 360] on link "Create Payment" at bounding box center [949, 366] width 77 height 12
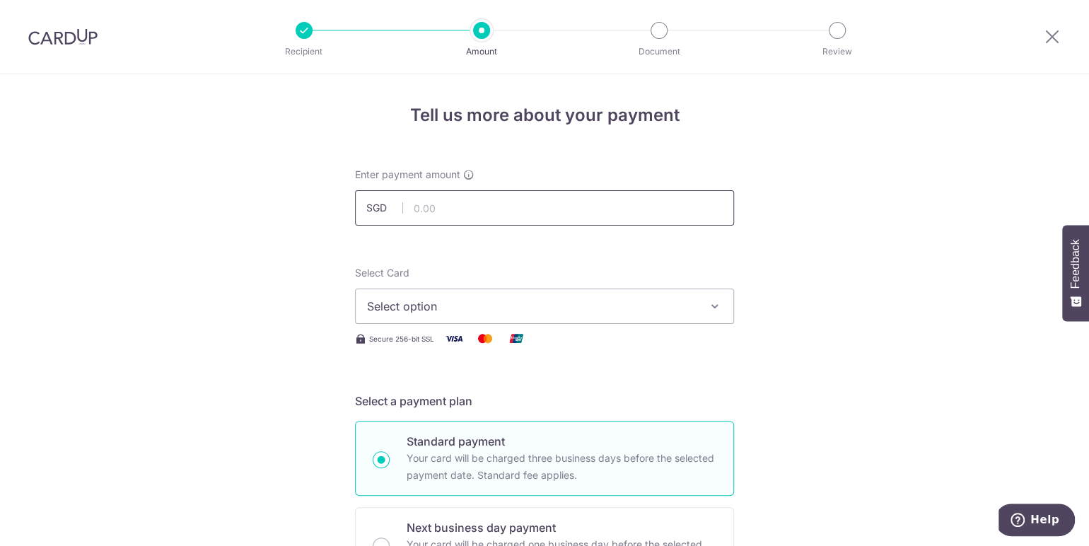
click at [587, 211] on input "text" at bounding box center [544, 207] width 379 height 35
type input "550.00"
click at [525, 307] on span "Select option" at bounding box center [531, 306] width 329 height 17
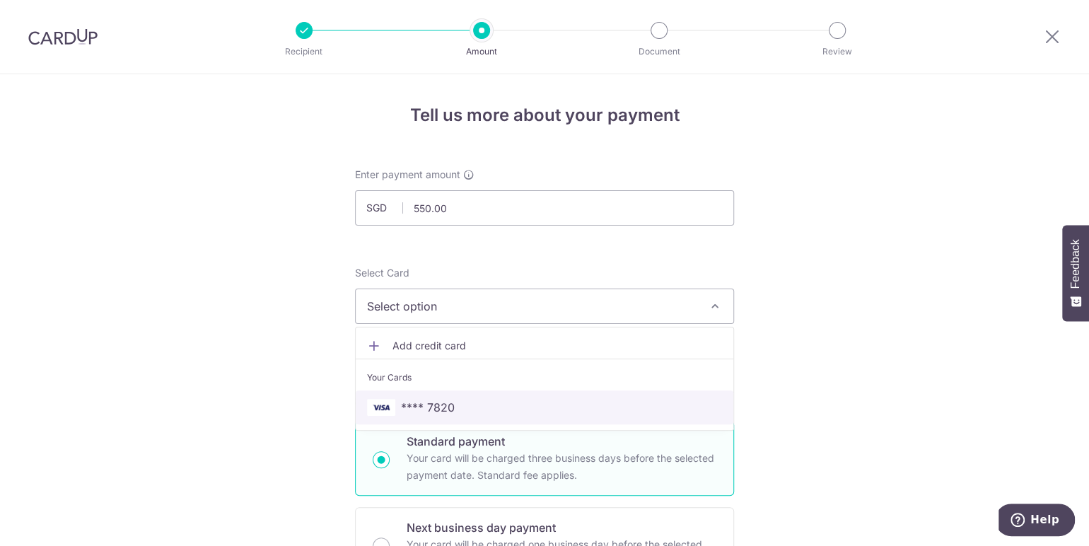
click at [514, 406] on span "**** 7820" at bounding box center [544, 407] width 355 height 17
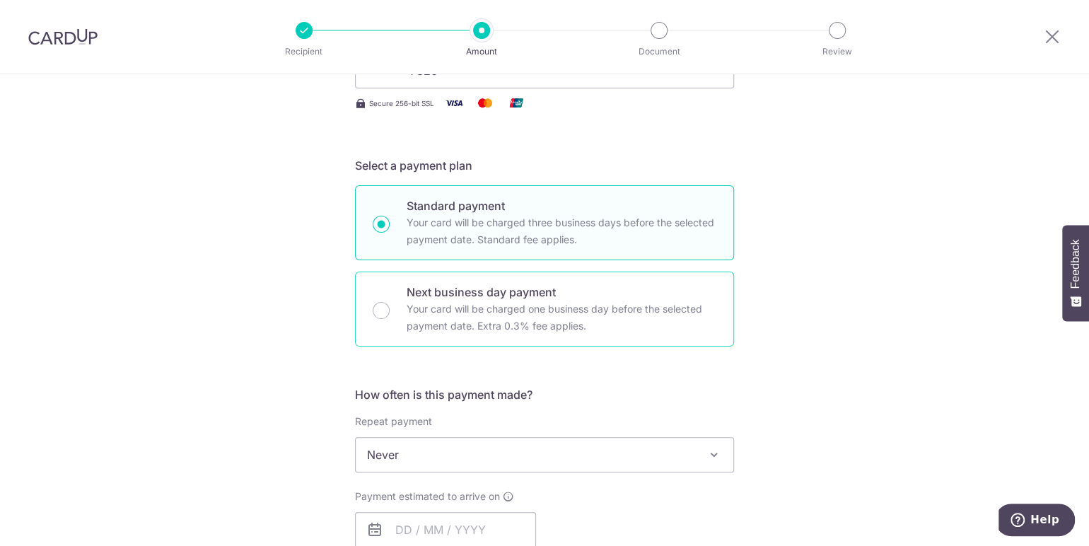
scroll to position [471, 0]
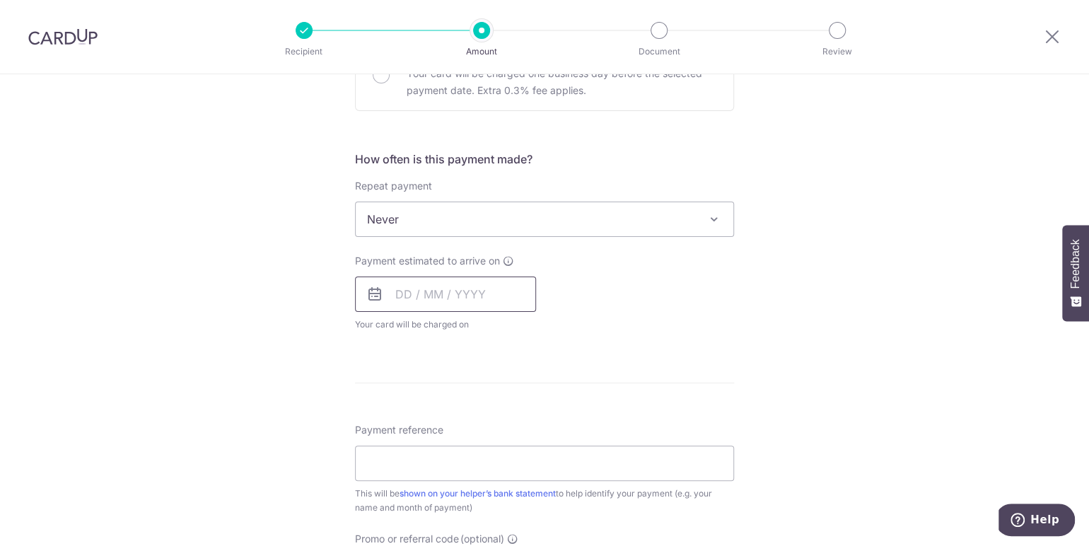
click at [486, 295] on input "text" at bounding box center [445, 293] width 181 height 35
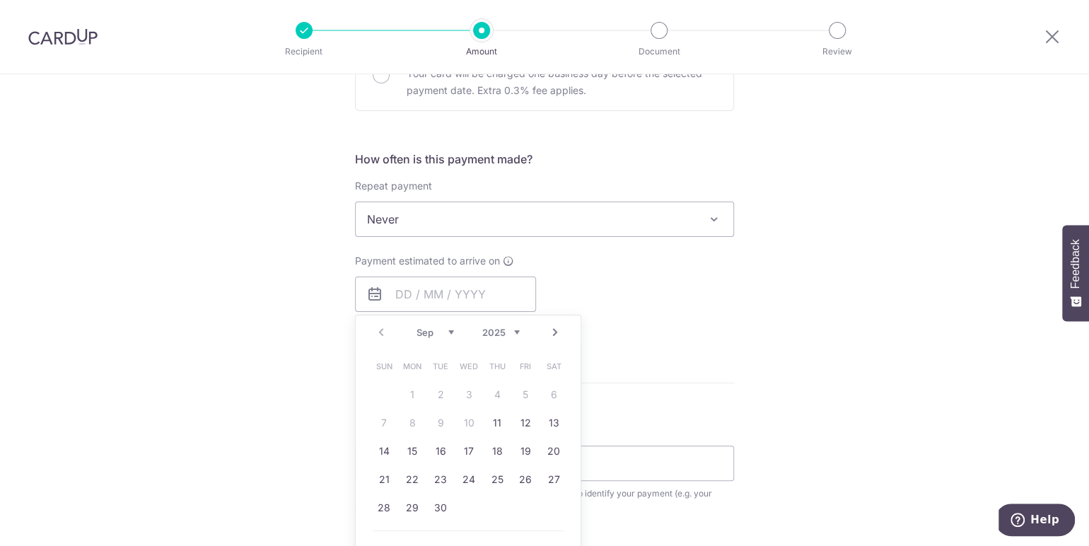
click at [554, 325] on link "Next" at bounding box center [554, 332] width 17 height 17
click at [515, 390] on link "3" at bounding box center [525, 394] width 23 height 23
type input "03/10/2025"
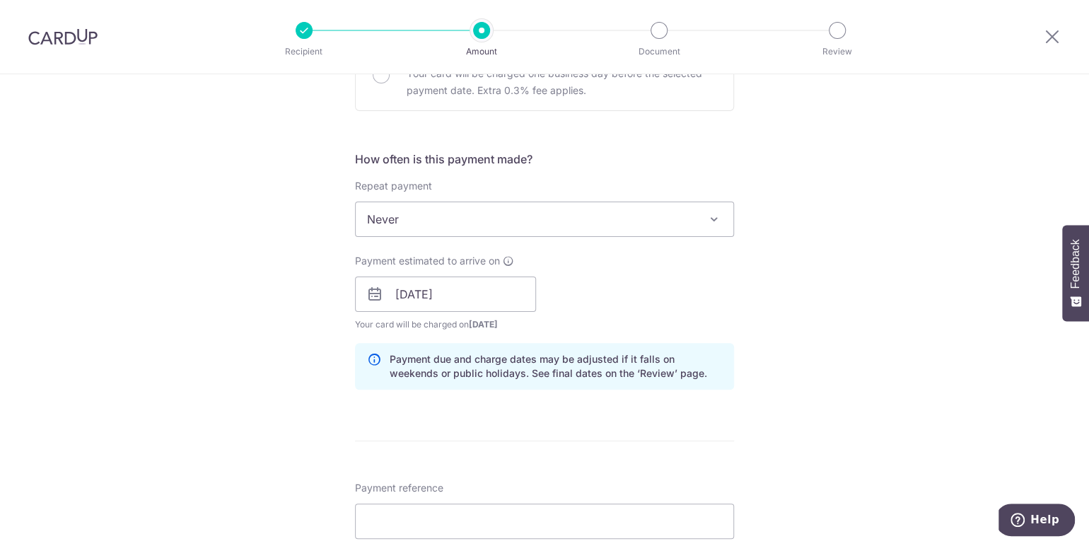
scroll to position [707, 0]
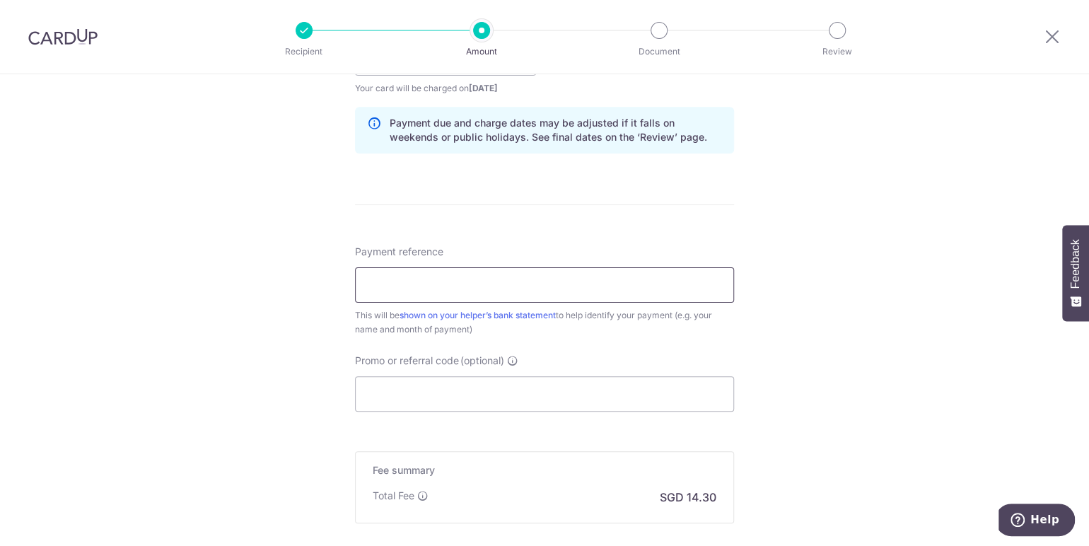
click at [530, 286] on input "Payment reference" at bounding box center [544, 284] width 379 height 35
paste input "ASHREF17"
drag, startPoint x: 472, startPoint y: 283, endPoint x: 315, endPoint y: 305, distance: 158.4
click at [315, 305] on div "Tell us more about your payment Enter payment amount SGD 550.00 550.00 Select C…" at bounding box center [544, 35] width 1089 height 1337
type input "Sep Salary"
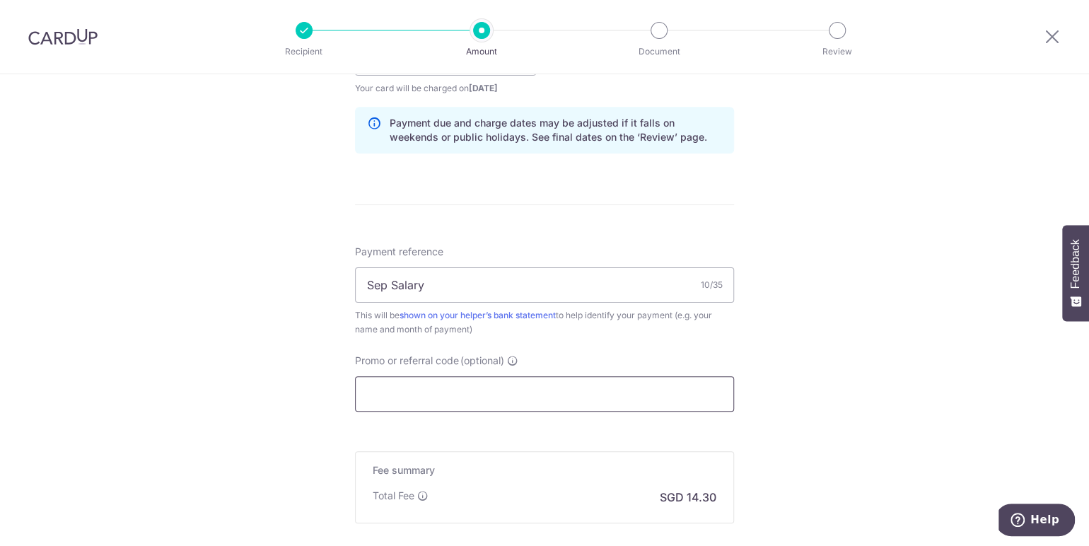
click at [540, 387] on input "Promo or referral code (optional)" at bounding box center [544, 393] width 379 height 35
paste input "ASHREF17"
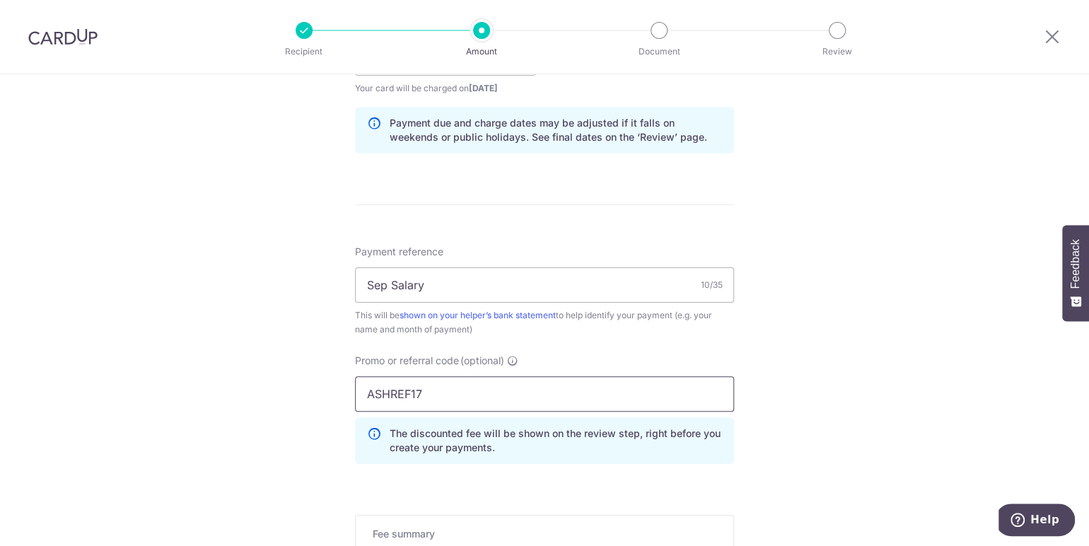
scroll to position [925, 0]
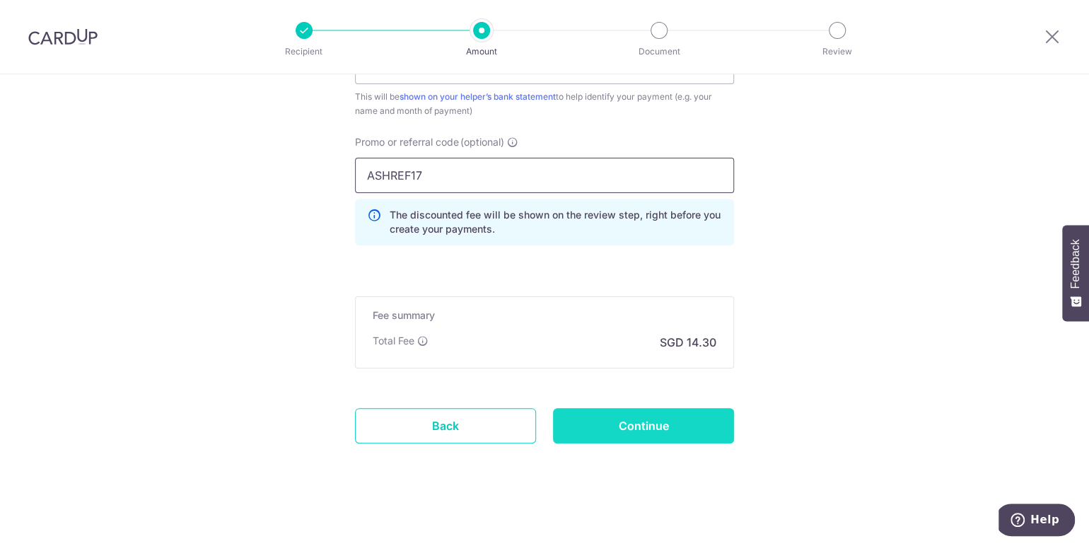
type input "ASHREF17"
click at [689, 421] on input "Continue" at bounding box center [643, 425] width 181 height 35
type input "Create Schedule"
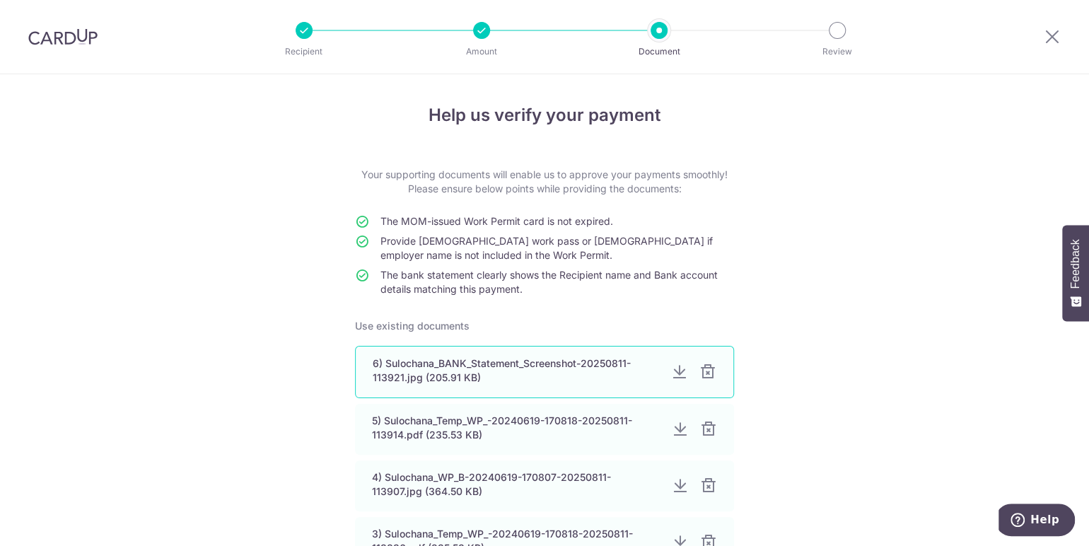
click at [706, 371] on div at bounding box center [707, 371] width 17 height 17
click at [706, 371] on div at bounding box center [708, 371] width 17 height 17
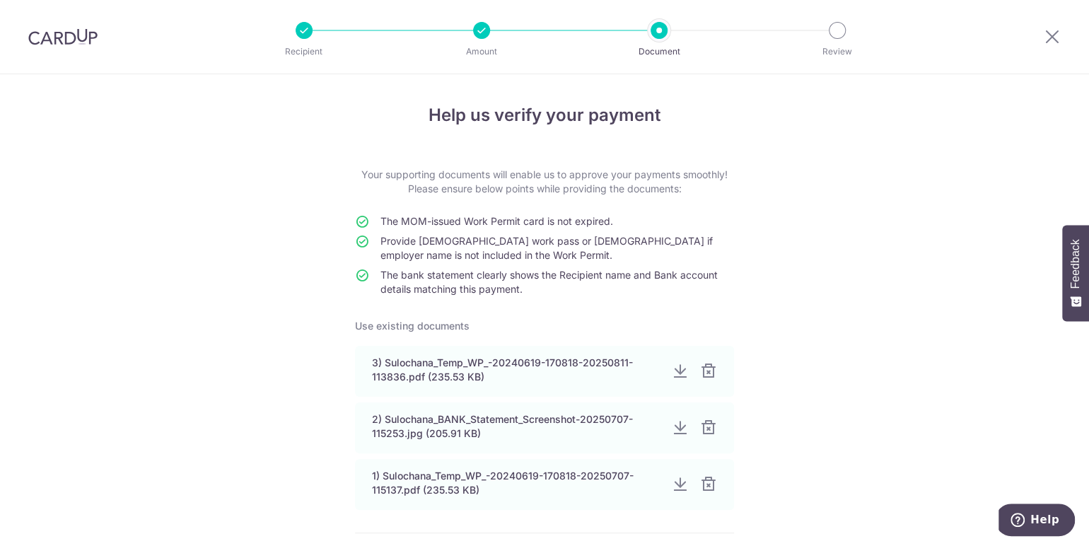
click at [706, 371] on div at bounding box center [708, 371] width 17 height 17
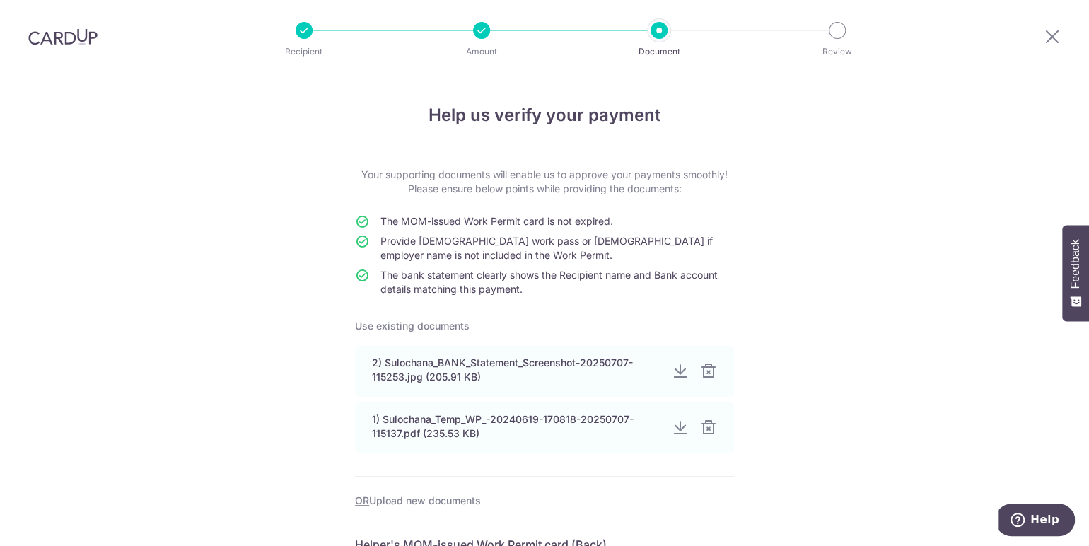
click at [706, 371] on div at bounding box center [708, 371] width 17 height 17
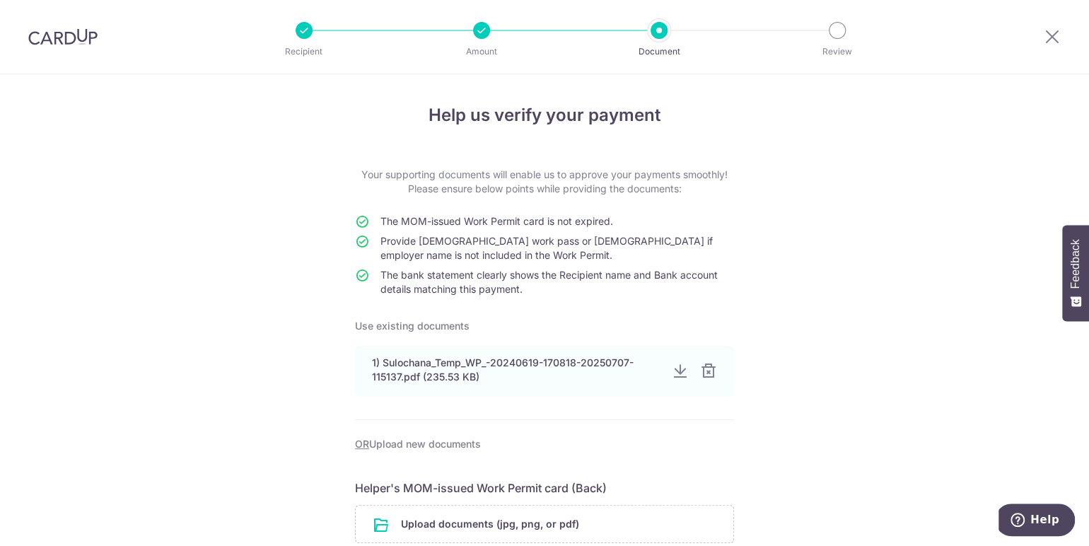
click at [706, 371] on div at bounding box center [708, 371] width 17 height 17
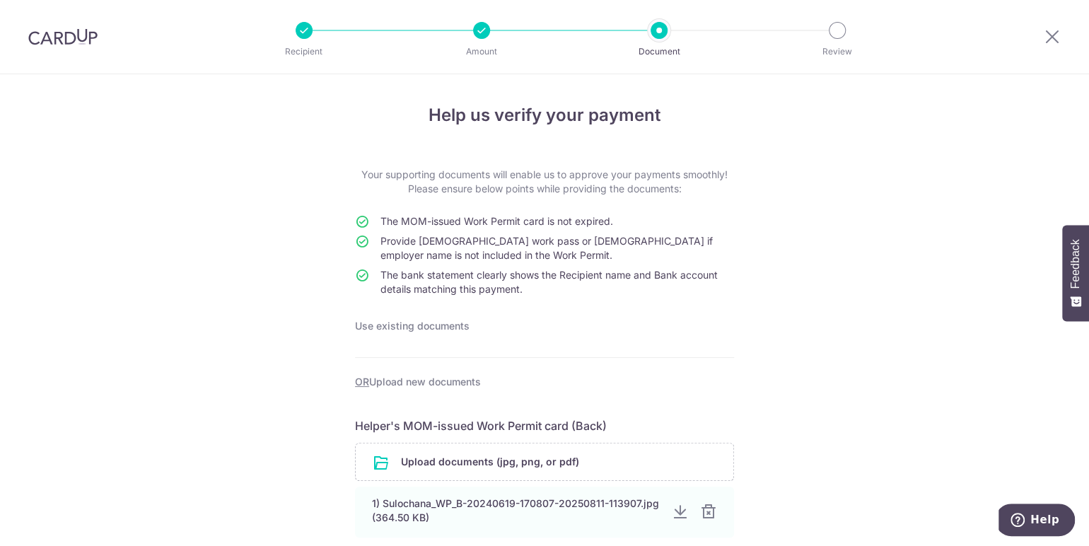
scroll to position [235, 0]
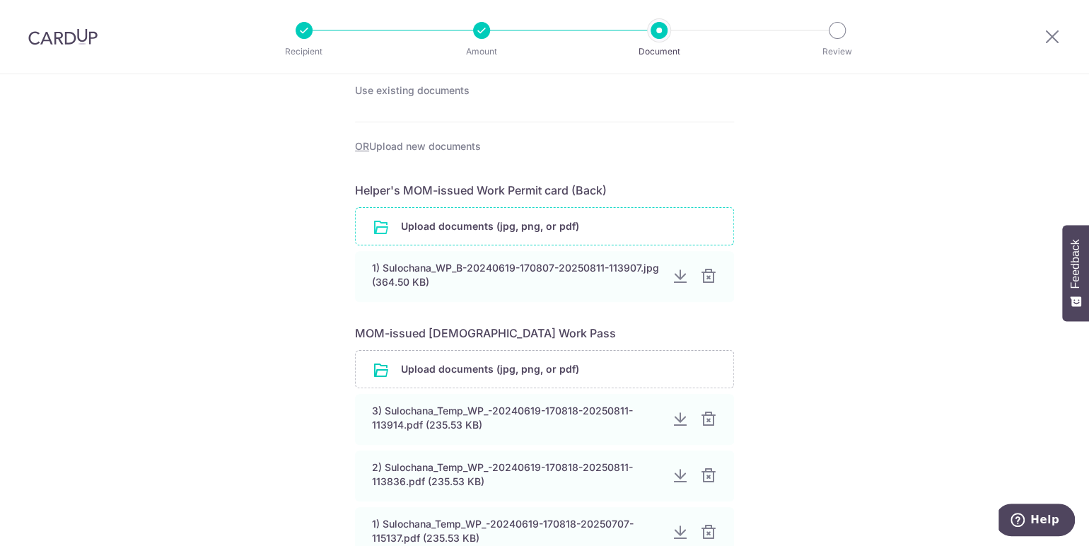
click at [632, 226] on input "file" at bounding box center [544, 226] width 377 height 37
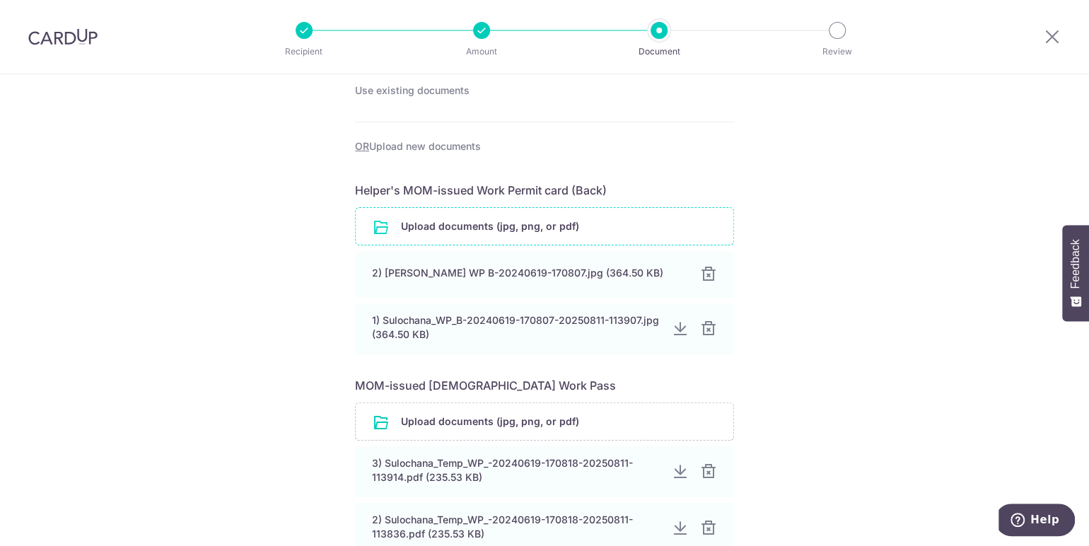
scroll to position [471, 0]
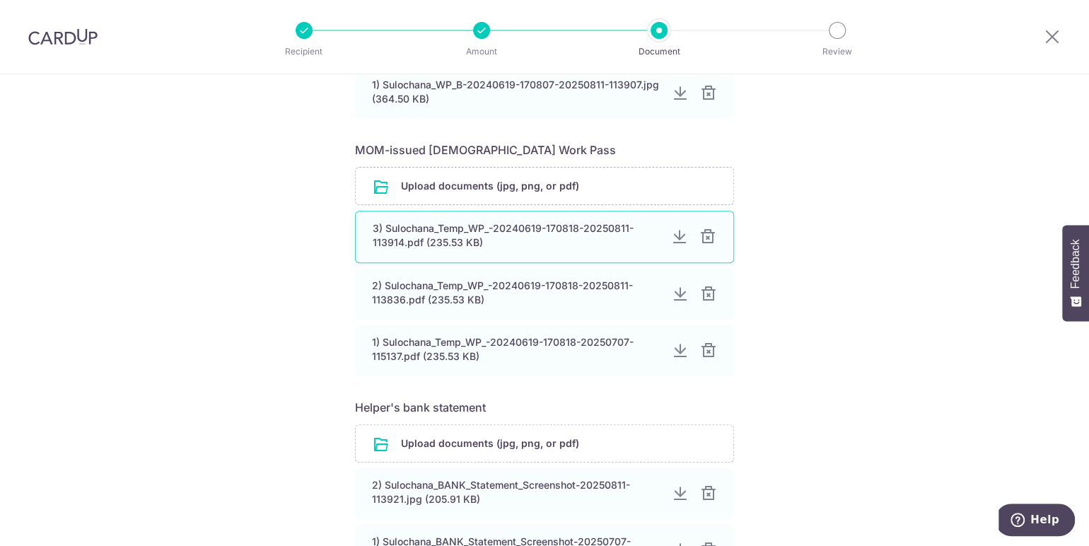
click at [702, 237] on div at bounding box center [707, 236] width 17 height 17
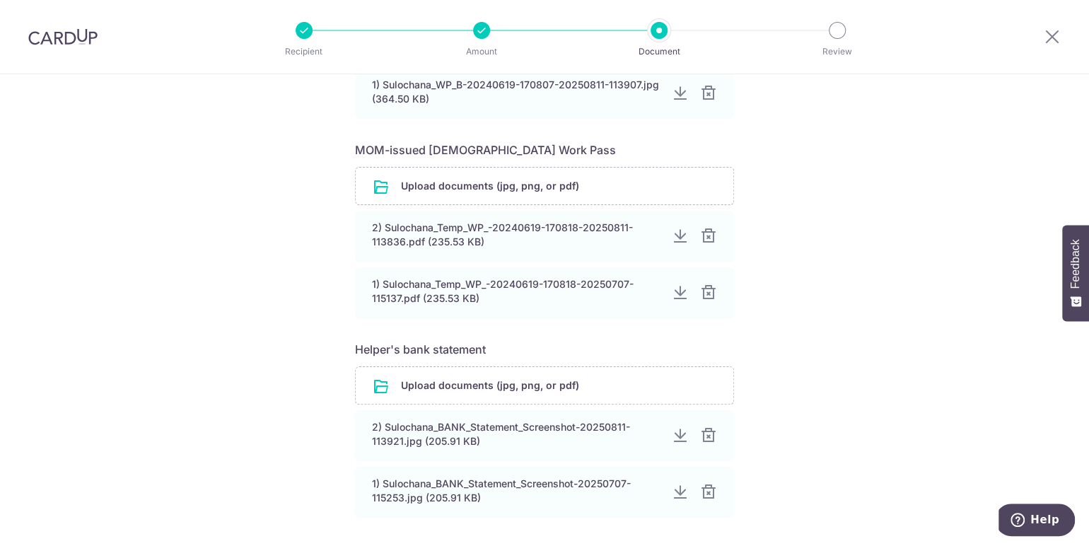
click at [702, 237] on div at bounding box center [708, 236] width 17 height 17
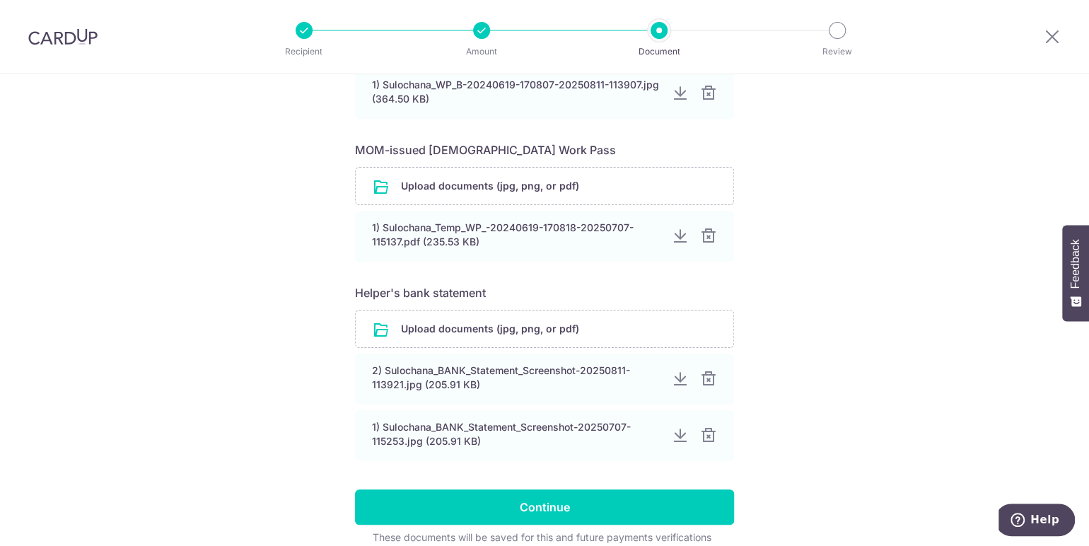
click at [702, 237] on div at bounding box center [708, 236] width 17 height 17
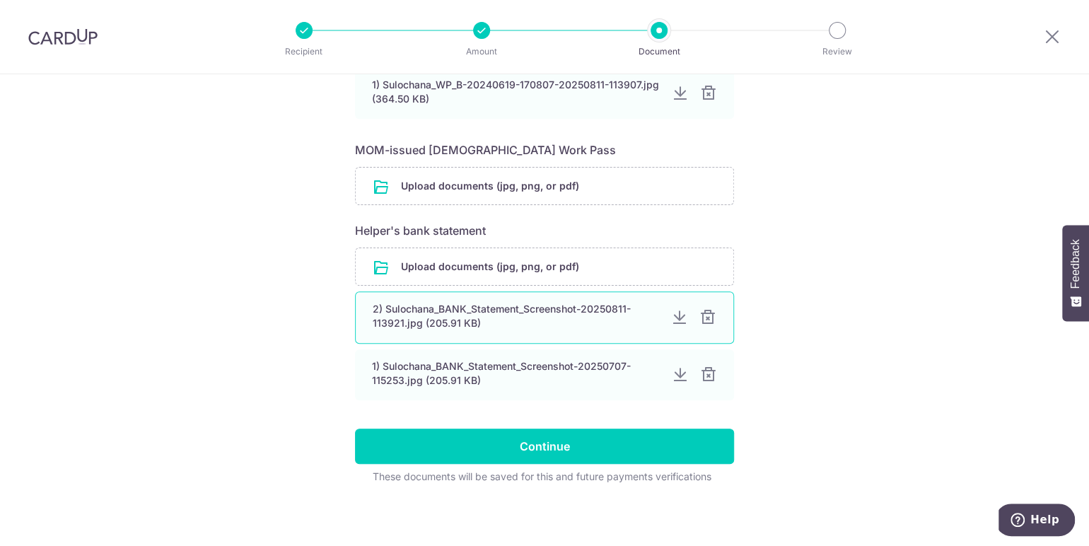
click at [701, 309] on div at bounding box center [707, 317] width 17 height 17
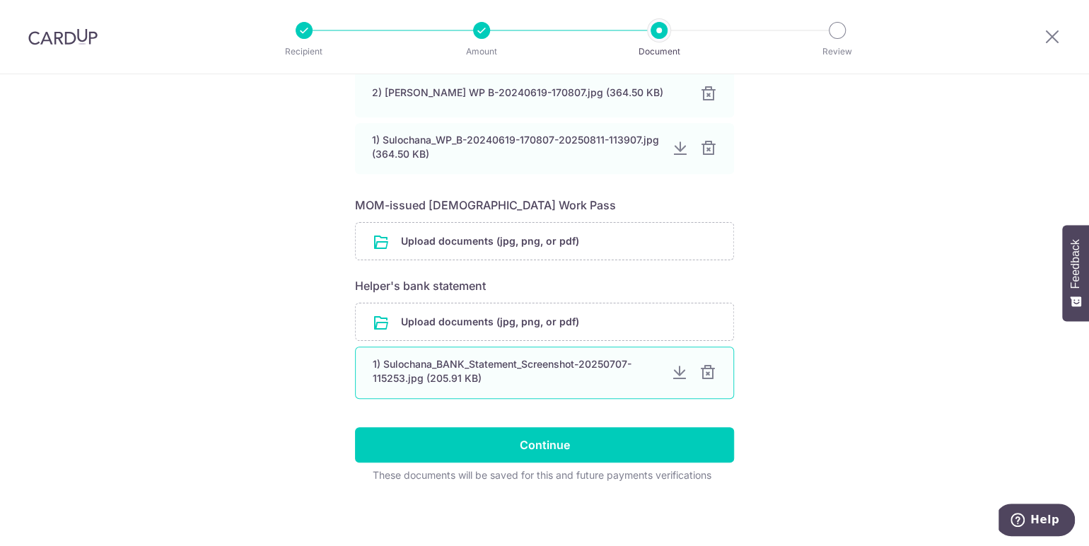
click at [703, 364] on div at bounding box center [707, 372] width 17 height 17
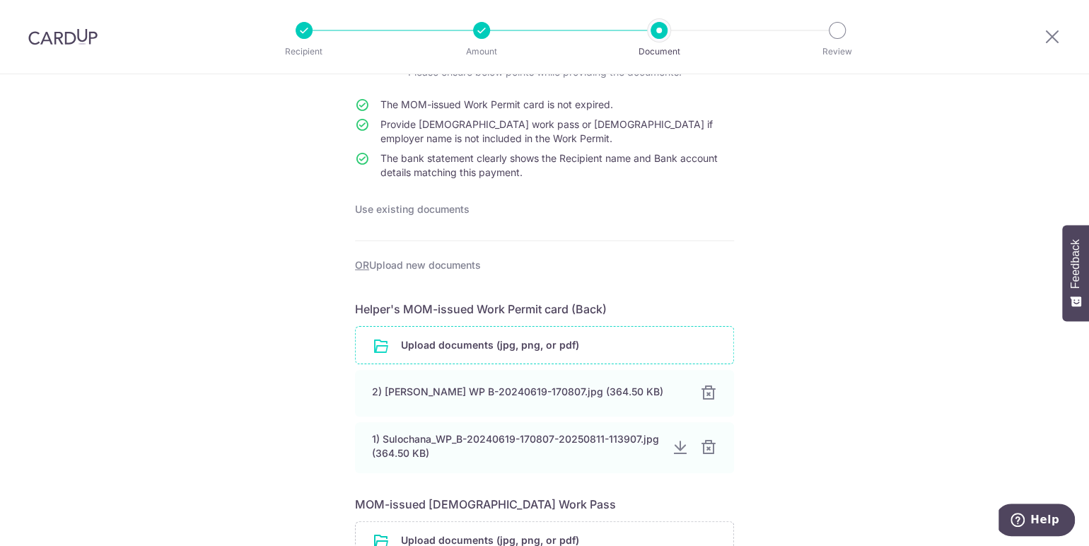
scroll to position [352, 0]
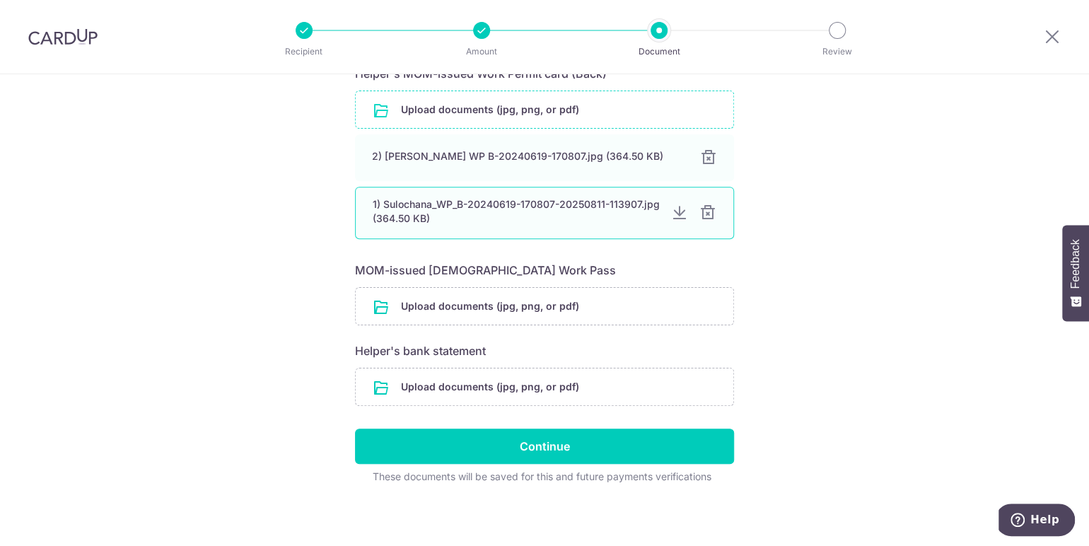
click at [700, 213] on div at bounding box center [707, 212] width 17 height 17
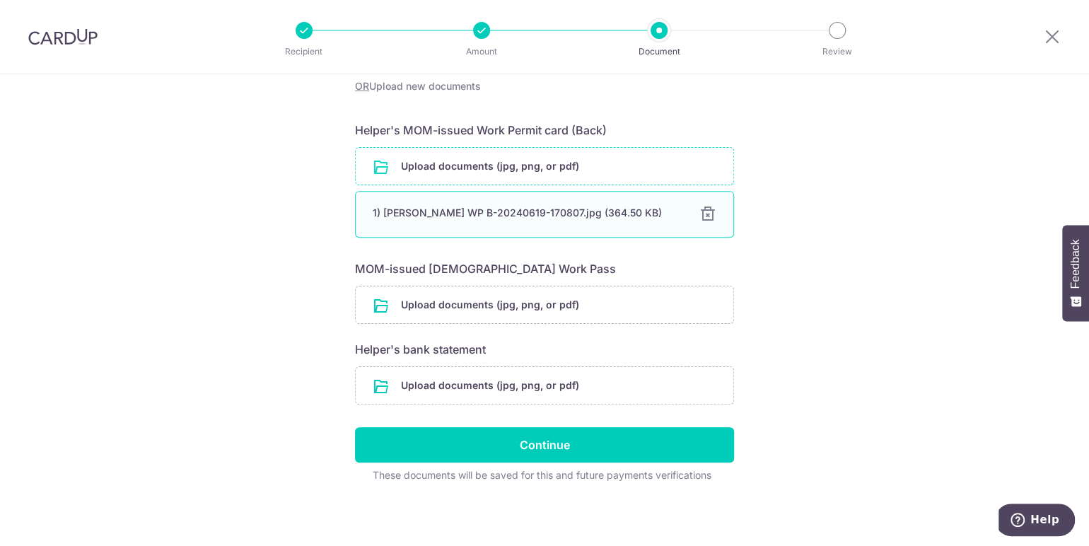
click at [701, 213] on div at bounding box center [707, 214] width 17 height 17
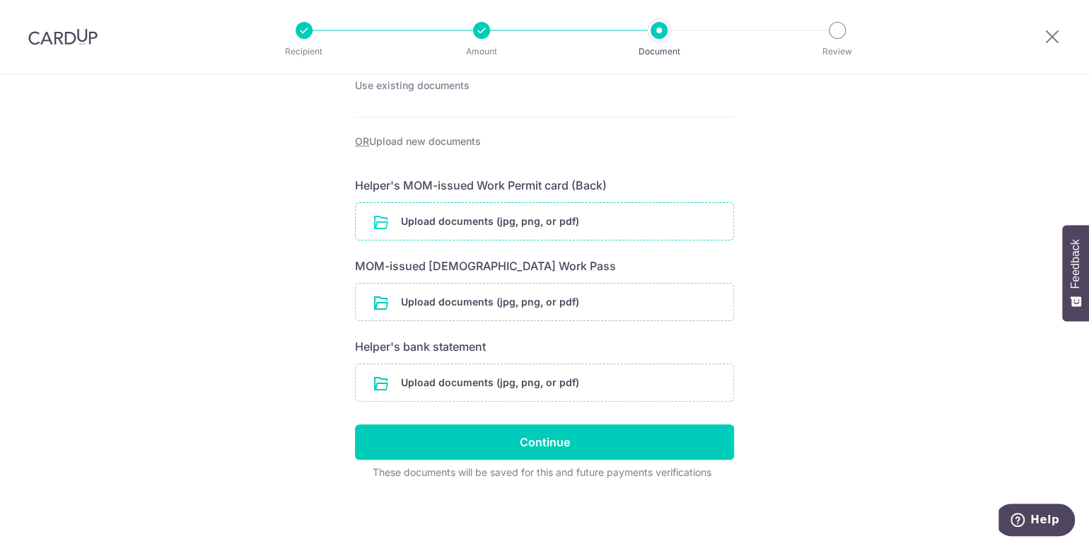
scroll to position [238, 0]
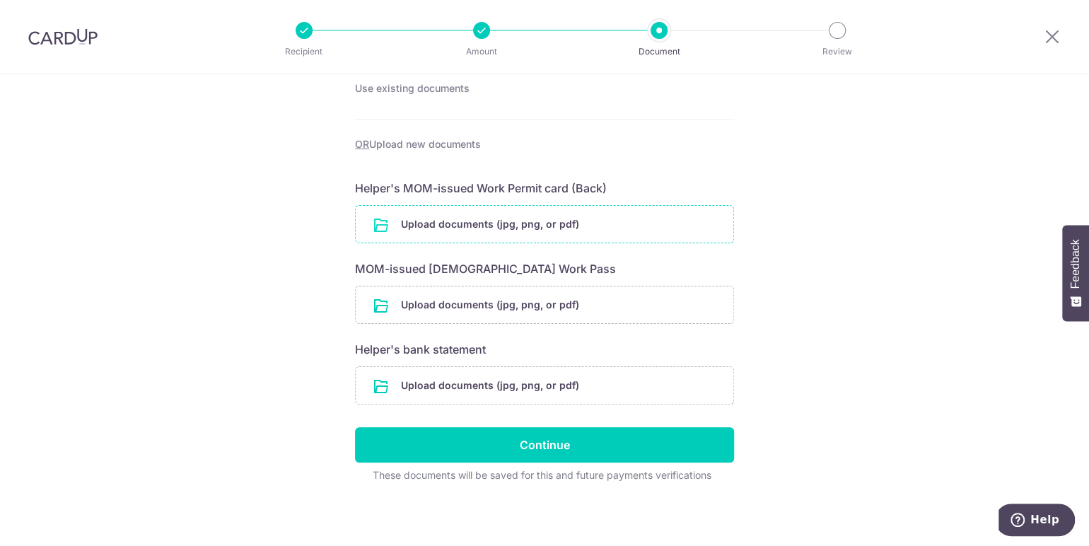
click at [547, 216] on input "file" at bounding box center [544, 224] width 377 height 37
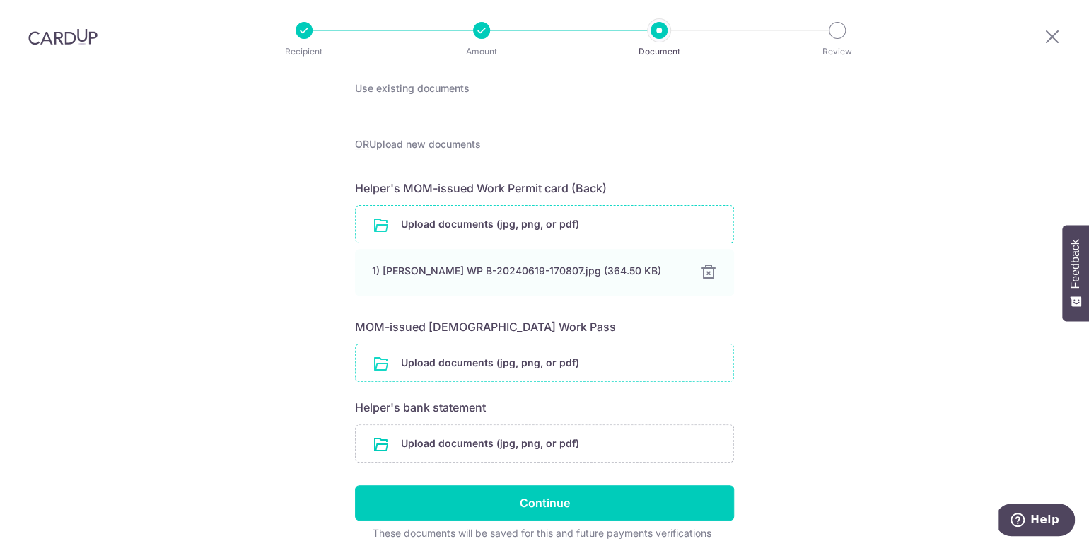
click at [564, 365] on input "file" at bounding box center [544, 362] width 377 height 37
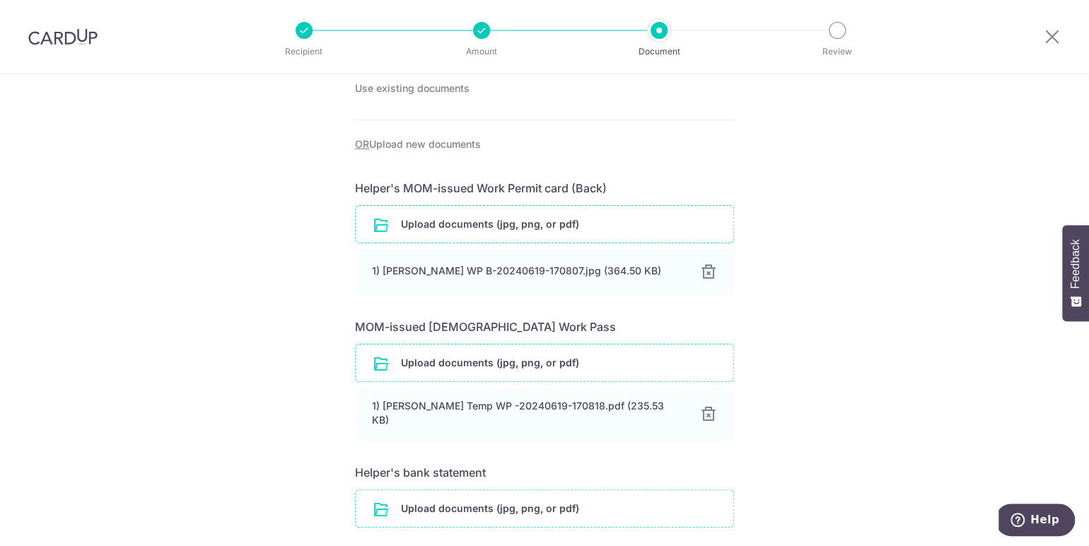
click at [608, 501] on input "file" at bounding box center [544, 508] width 377 height 37
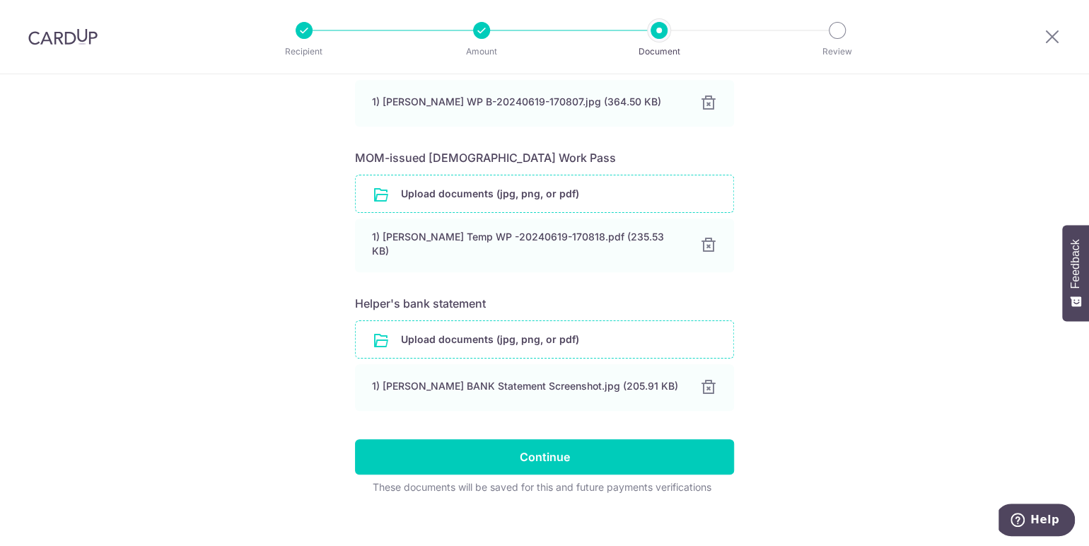
scroll to position [412, 0]
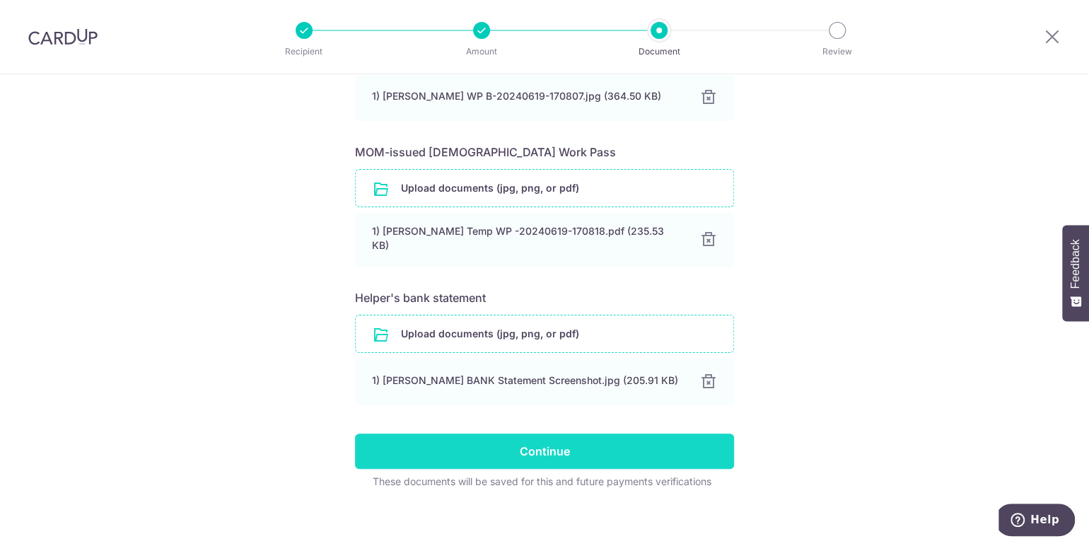
click at [683, 447] on input "Continue" at bounding box center [544, 450] width 379 height 35
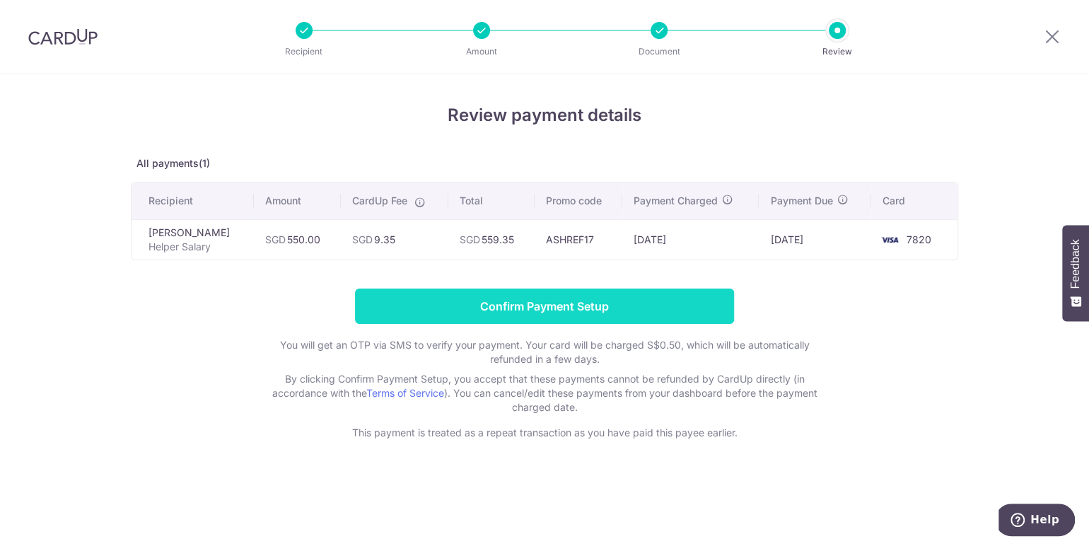
click at [571, 312] on input "Confirm Payment Setup" at bounding box center [544, 305] width 379 height 35
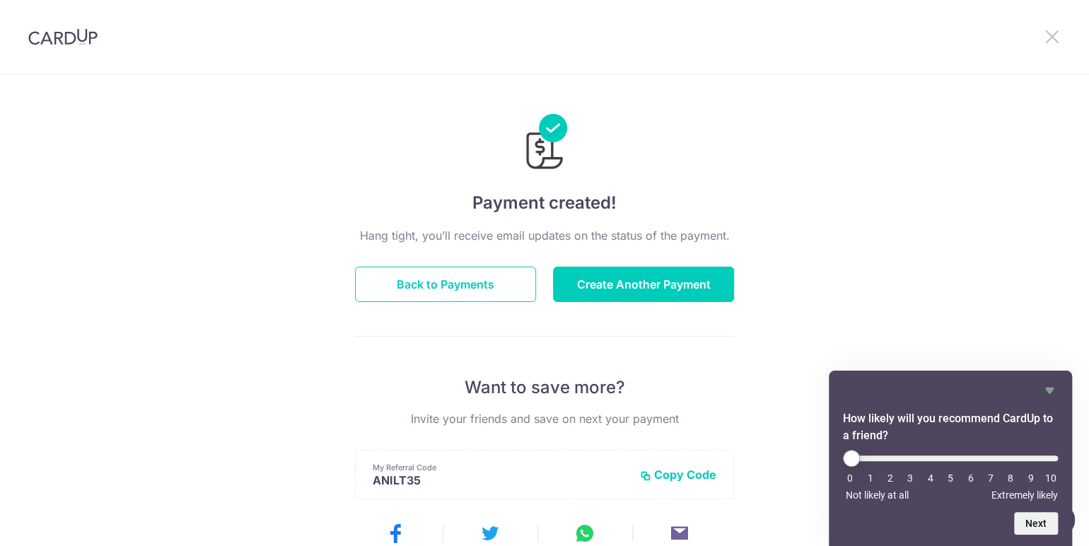
click at [1053, 39] on icon at bounding box center [1051, 37] width 17 height 18
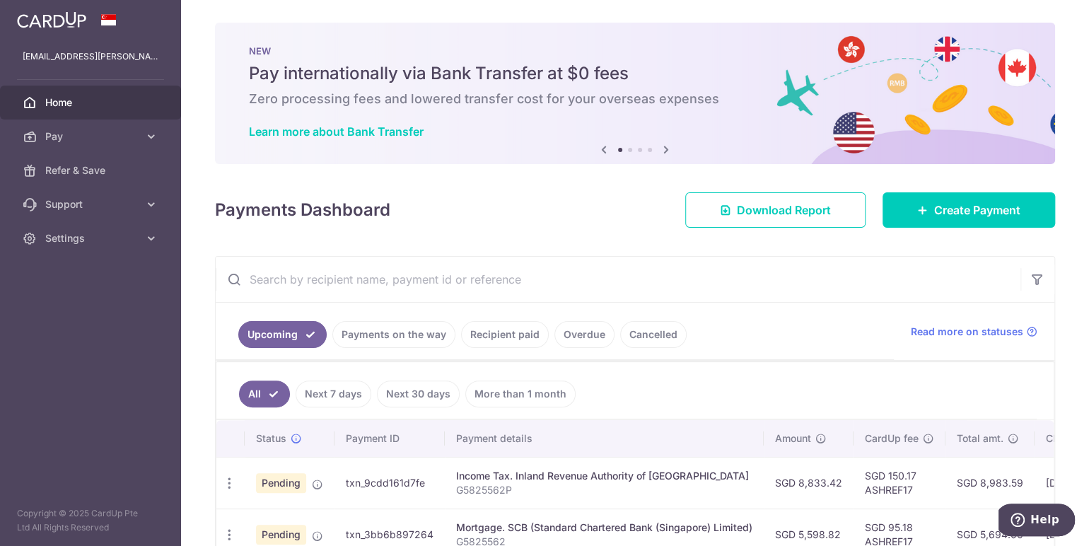
scroll to position [137, 0]
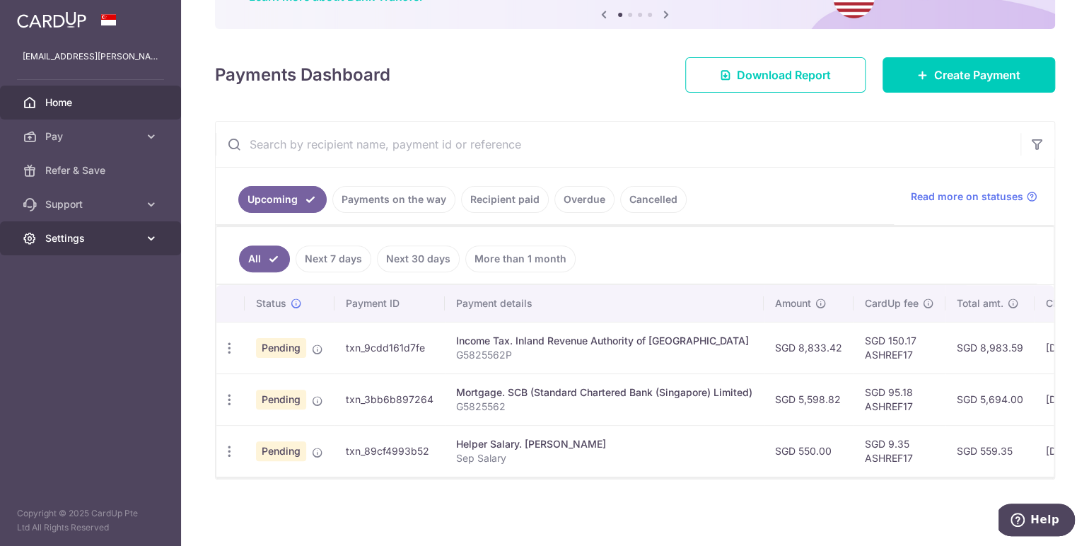
click at [143, 240] on link "Settings" at bounding box center [90, 238] width 181 height 34
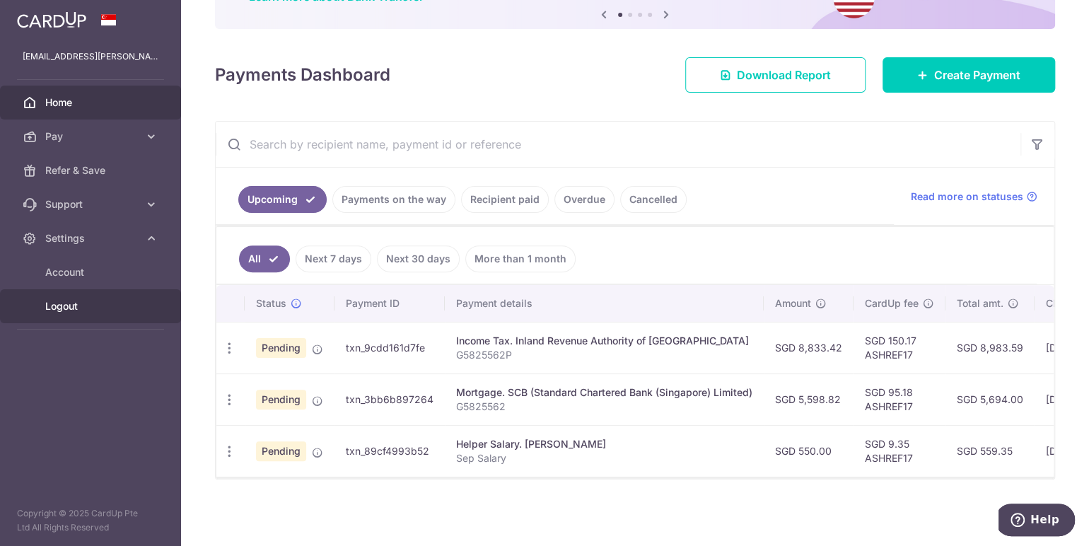
drag, startPoint x: 122, startPoint y: 302, endPoint x: 135, endPoint y: 293, distance: 15.9
click at [122, 302] on span "Logout" at bounding box center [91, 306] width 93 height 14
